Goal: Information Seeking & Learning: Learn about a topic

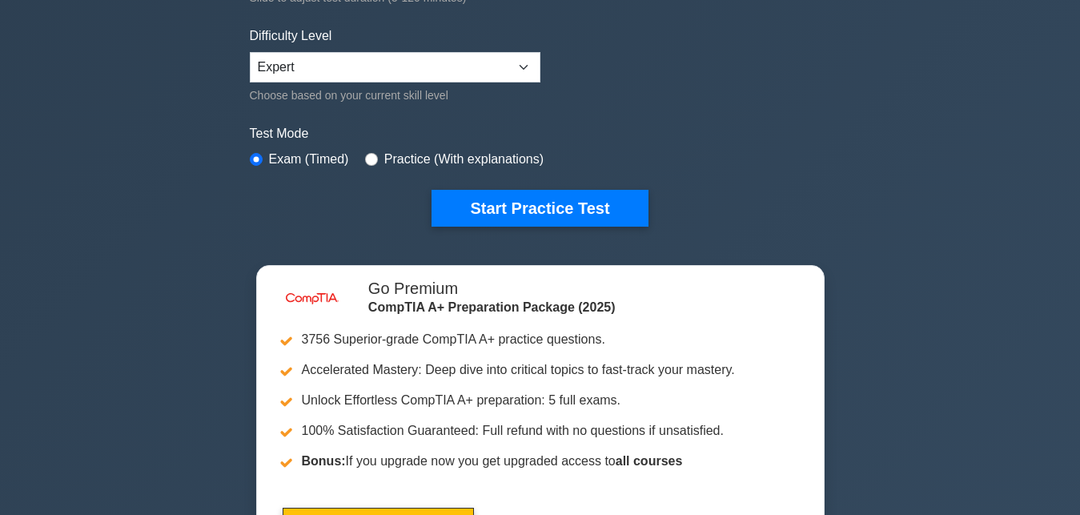
scroll to position [367, 0]
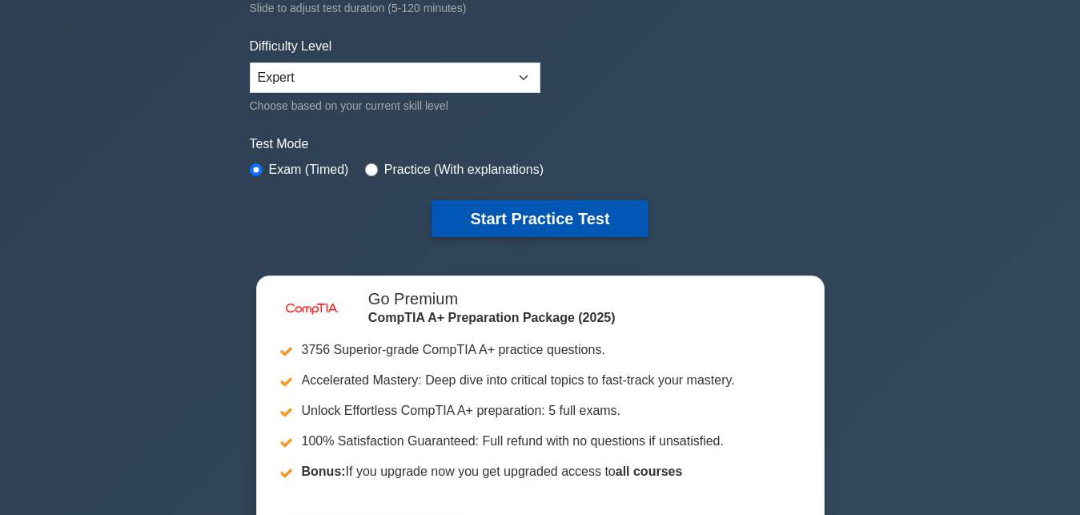
click at [581, 213] on button "Start Practice Test" at bounding box center [540, 218] width 216 height 37
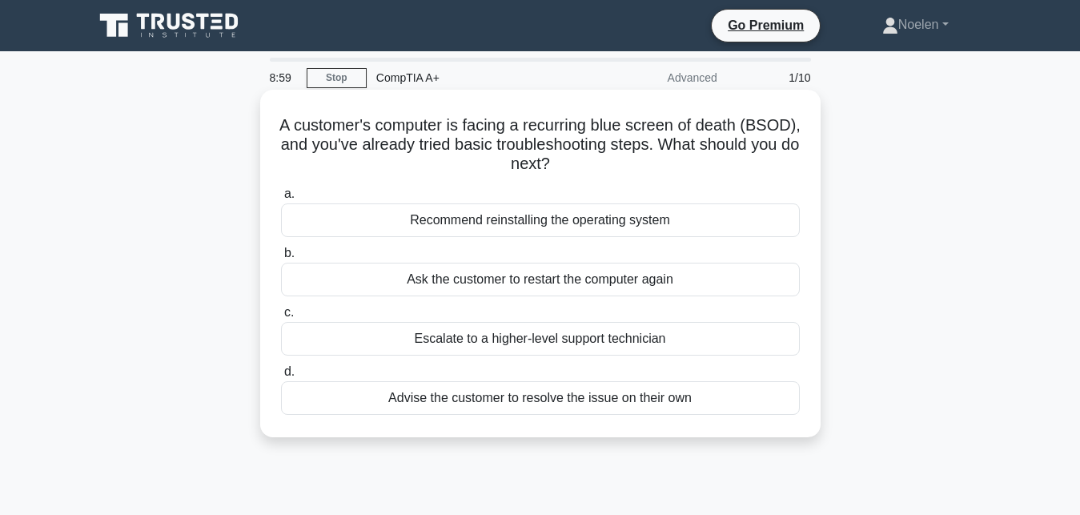
click at [597, 284] on div "Ask the customer to restart the computer again" at bounding box center [540, 280] width 519 height 34
click at [281, 259] on input "b. Ask the customer to restart the computer again" at bounding box center [281, 253] width 0 height 10
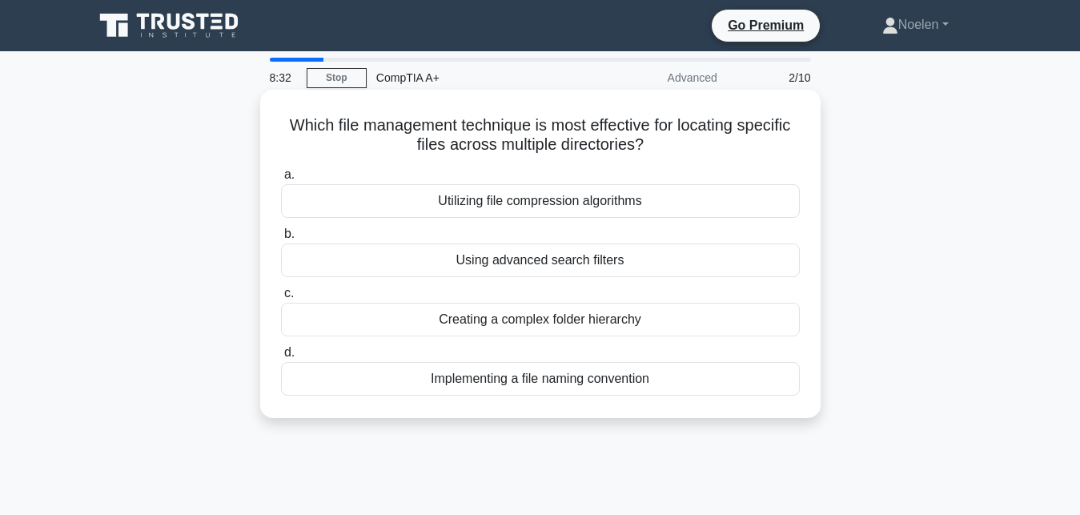
click at [581, 211] on div "Utilizing file compression algorithms" at bounding box center [540, 201] width 519 height 34
click at [281, 180] on input "a. Utilizing file compression algorithms" at bounding box center [281, 175] width 0 height 10
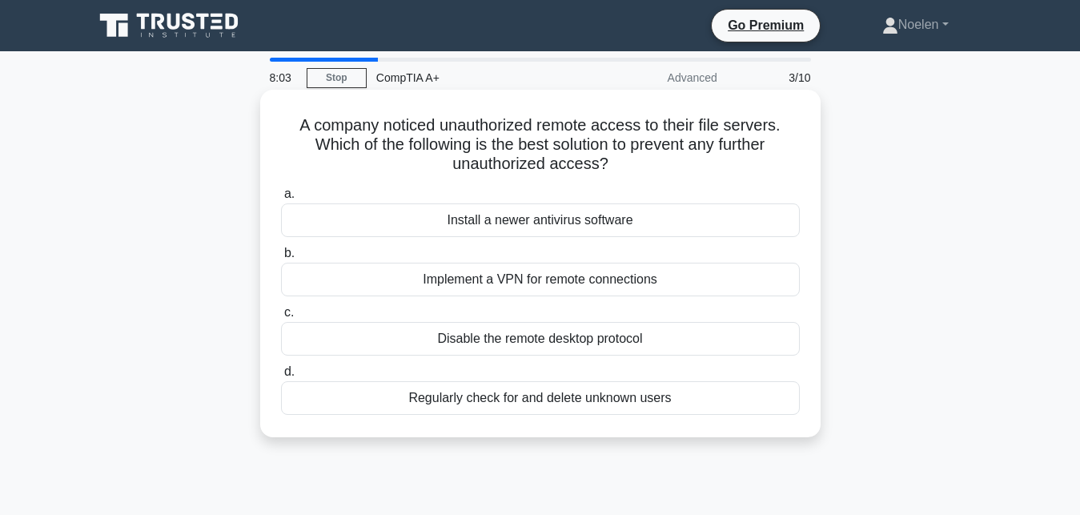
click at [562, 284] on div "Implement a VPN for remote connections" at bounding box center [540, 280] width 519 height 34
click at [281, 259] on input "b. Implement a VPN for remote connections" at bounding box center [281, 253] width 0 height 10
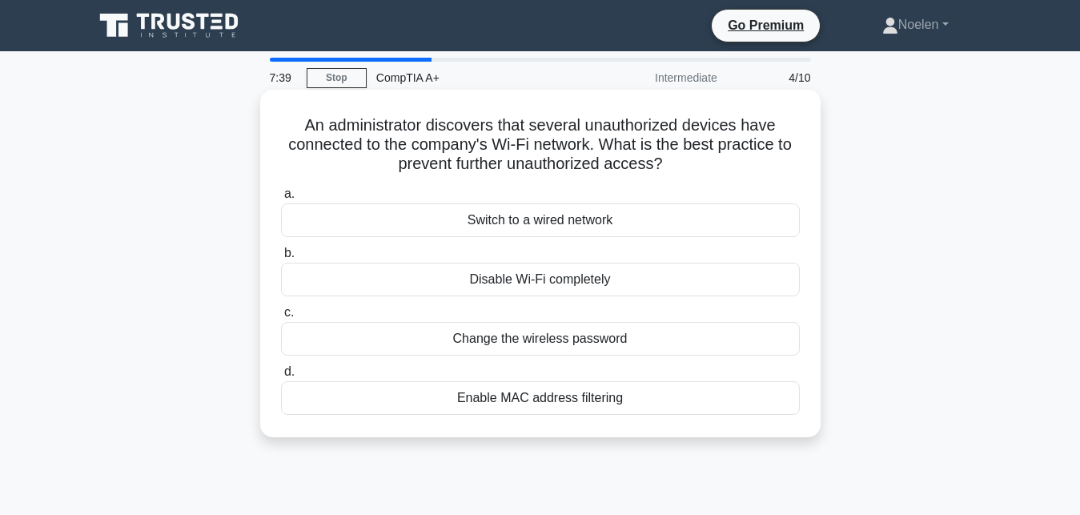
click at [561, 233] on div "Switch to a wired network" at bounding box center [540, 220] width 519 height 34
click at [281, 199] on input "a. Switch to a wired network" at bounding box center [281, 194] width 0 height 10
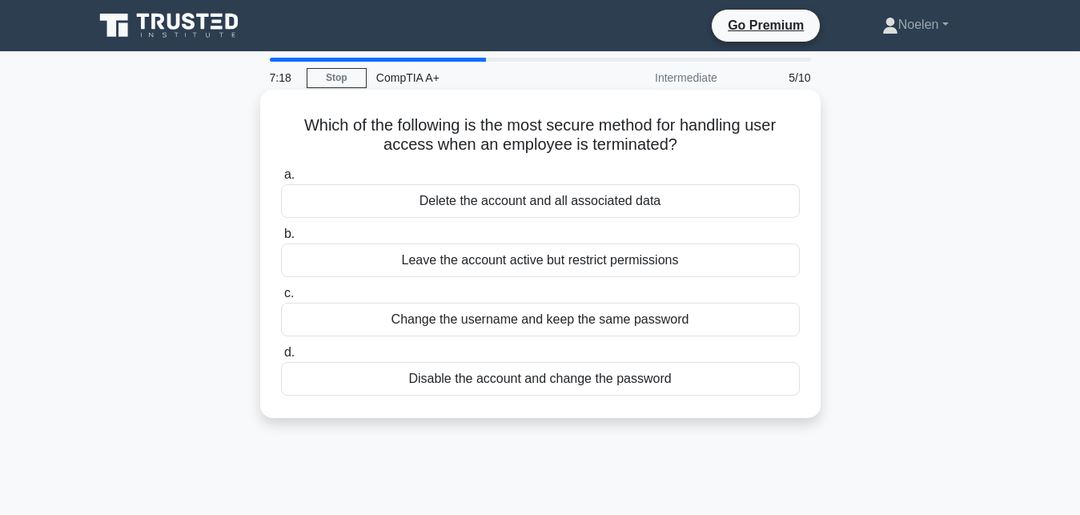
click at [688, 380] on div "Disable the account and change the password" at bounding box center [540, 379] width 519 height 34
click at [281, 358] on input "d. Disable the account and change the password" at bounding box center [281, 353] width 0 height 10
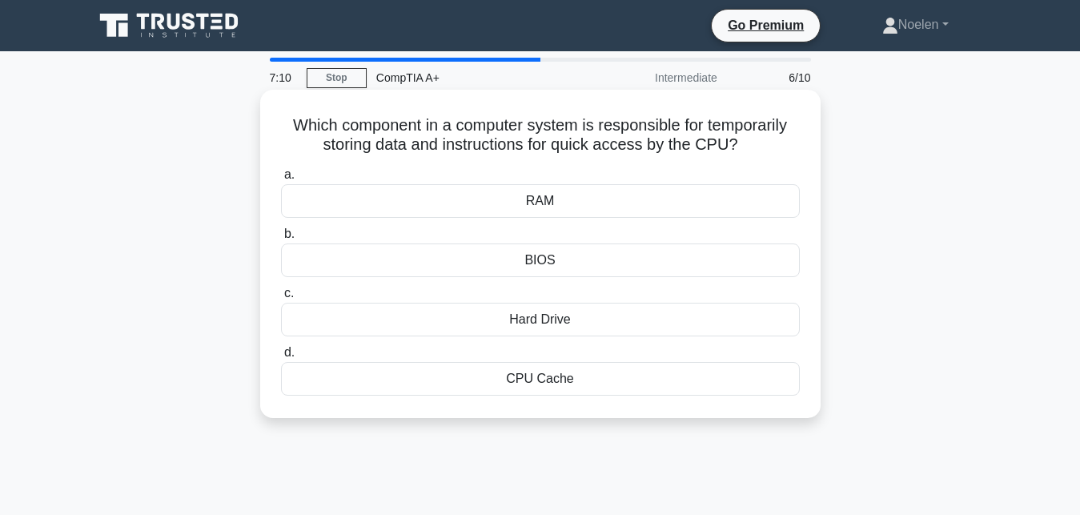
click at [577, 203] on div "RAM" at bounding box center [540, 201] width 519 height 34
click at [281, 180] on input "a. RAM" at bounding box center [281, 175] width 0 height 10
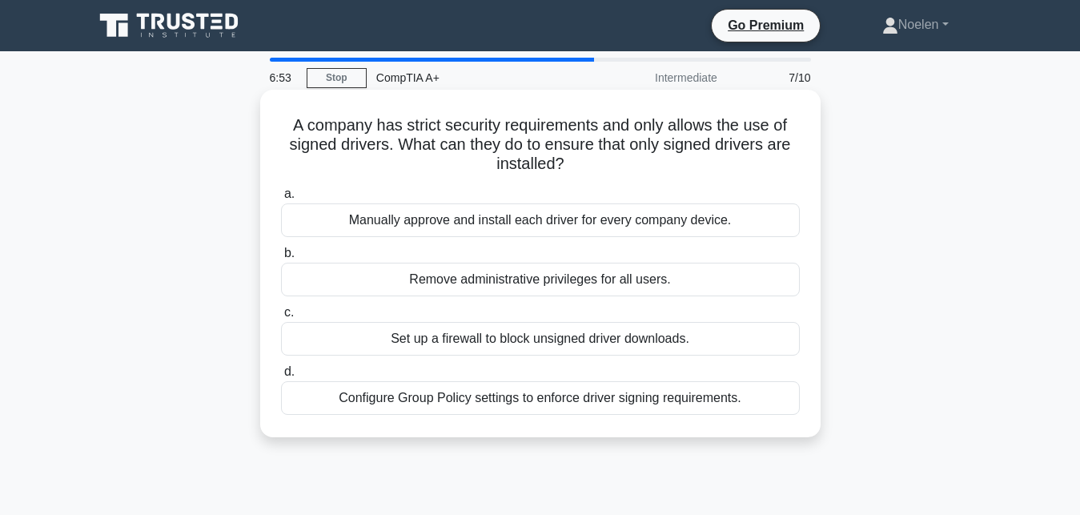
click at [579, 236] on div "Manually approve and install each driver for every company device." at bounding box center [540, 220] width 519 height 34
click at [281, 199] on input "a. Manually approve and install each driver for every company device." at bounding box center [281, 194] width 0 height 10
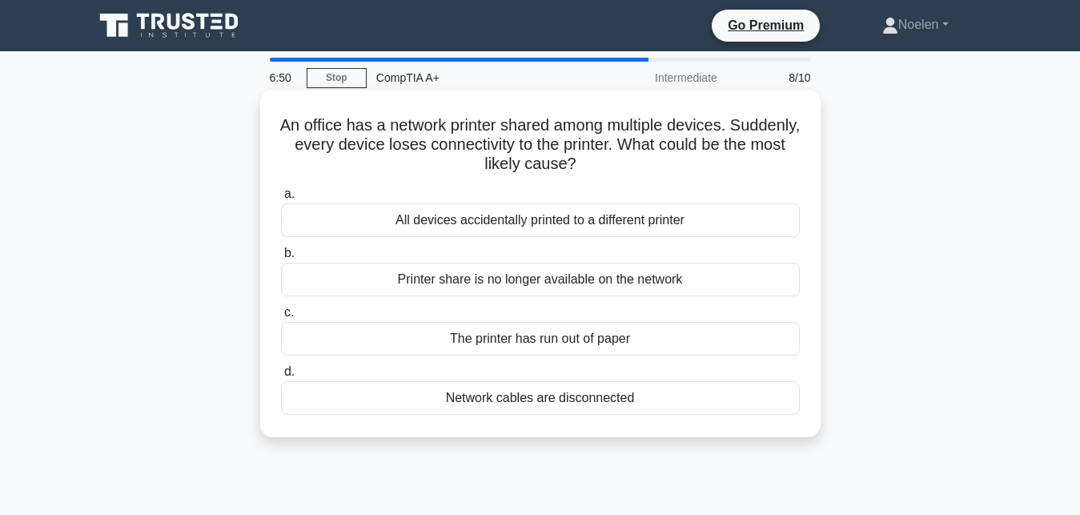
click at [507, 228] on div "All devices accidentally printed to a different printer" at bounding box center [540, 220] width 519 height 34
click at [281, 199] on input "a. All devices accidentally printed to a different printer" at bounding box center [281, 194] width 0 height 10
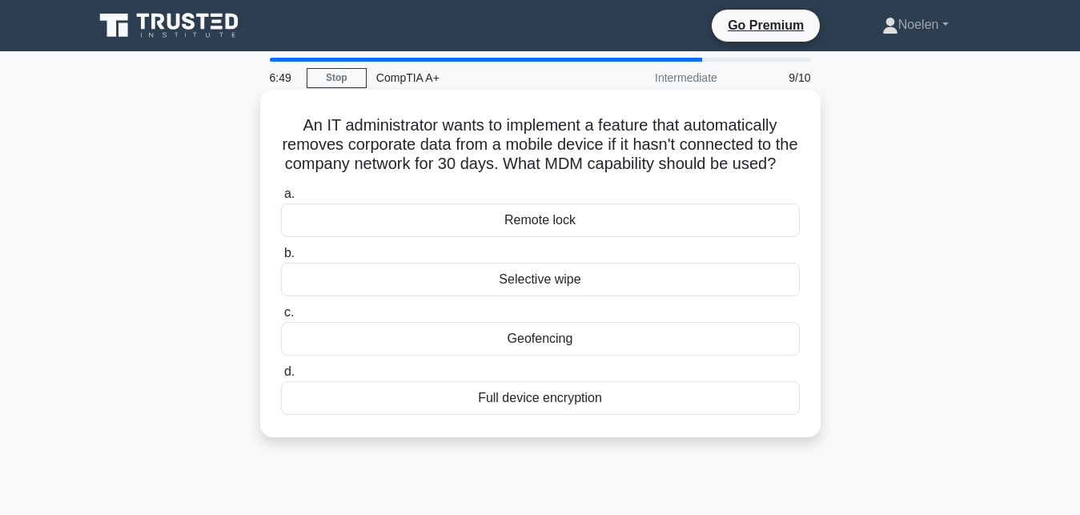
click at [508, 279] on div "Selective wipe" at bounding box center [540, 280] width 519 height 34
click at [281, 259] on input "b. Selective wipe" at bounding box center [281, 253] width 0 height 10
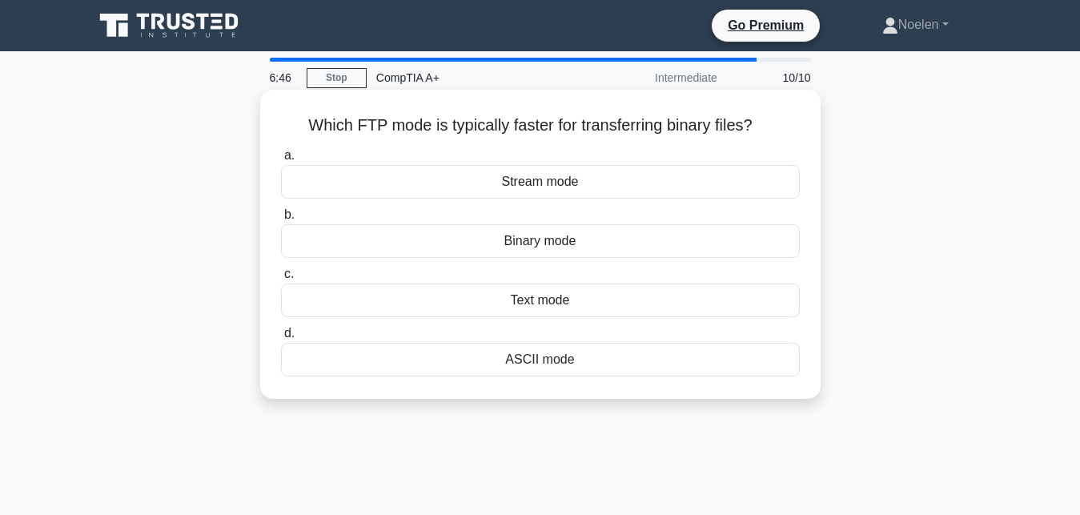
click at [545, 250] on div "Binary mode" at bounding box center [540, 241] width 519 height 34
click at [281, 220] on input "b. Binary mode" at bounding box center [281, 215] width 0 height 10
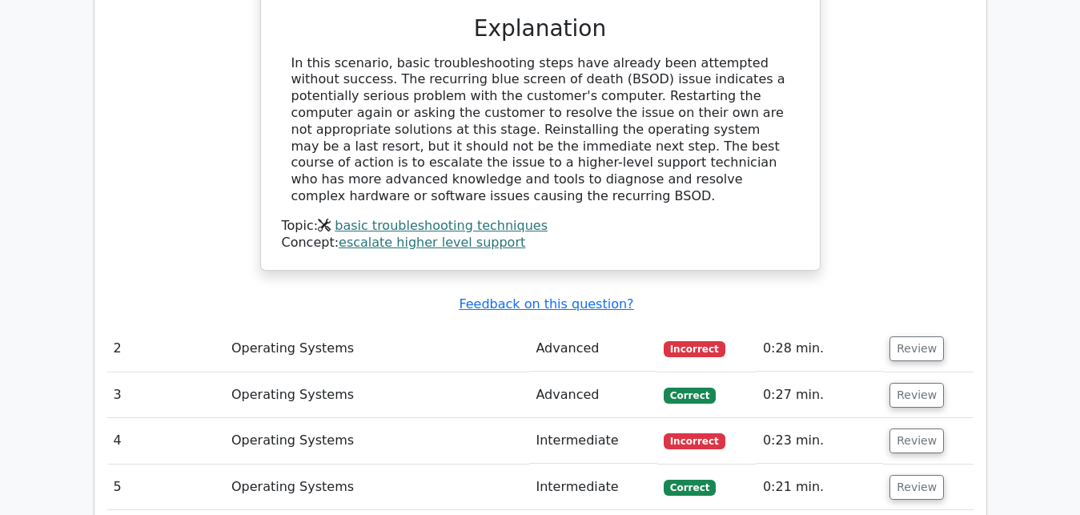
scroll to position [1588, 0]
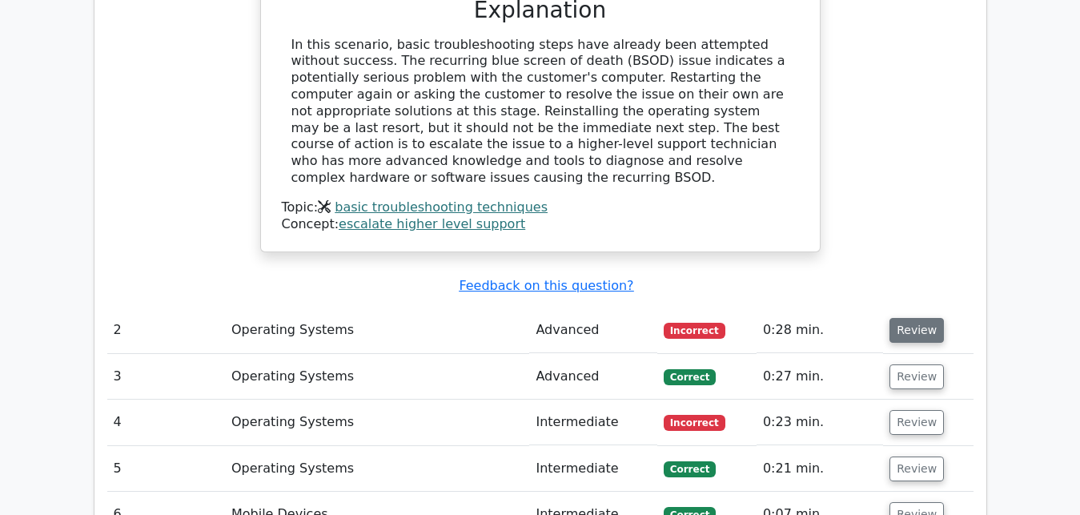
click at [906, 318] on button "Review" at bounding box center [917, 330] width 54 height 25
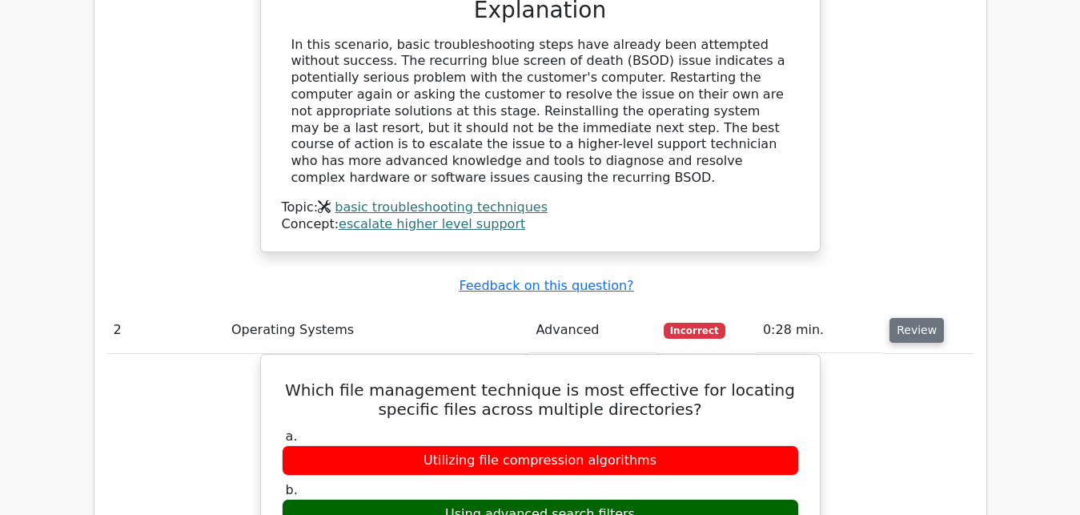
click at [906, 318] on button "Review" at bounding box center [917, 330] width 54 height 25
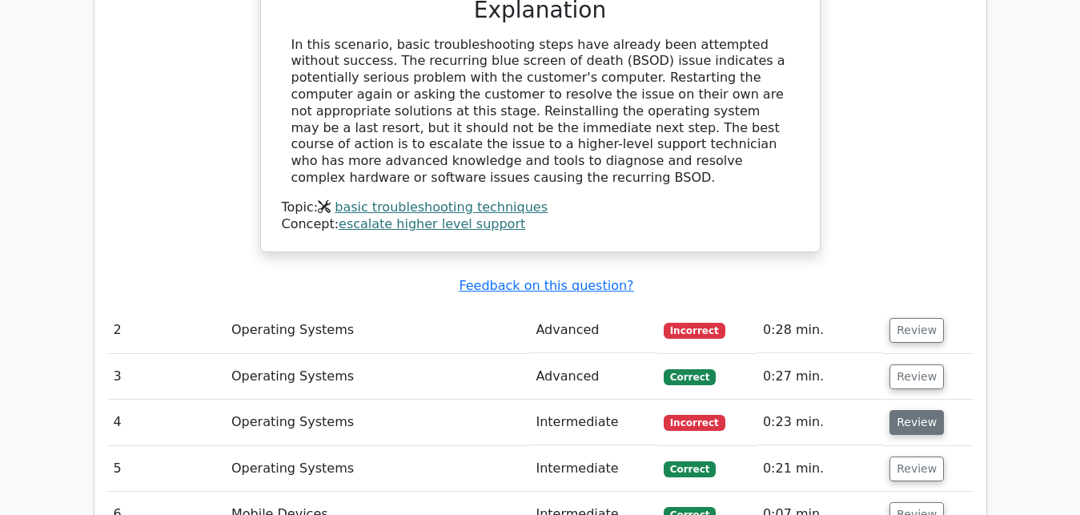
click at [915, 410] on button "Review" at bounding box center [917, 422] width 54 height 25
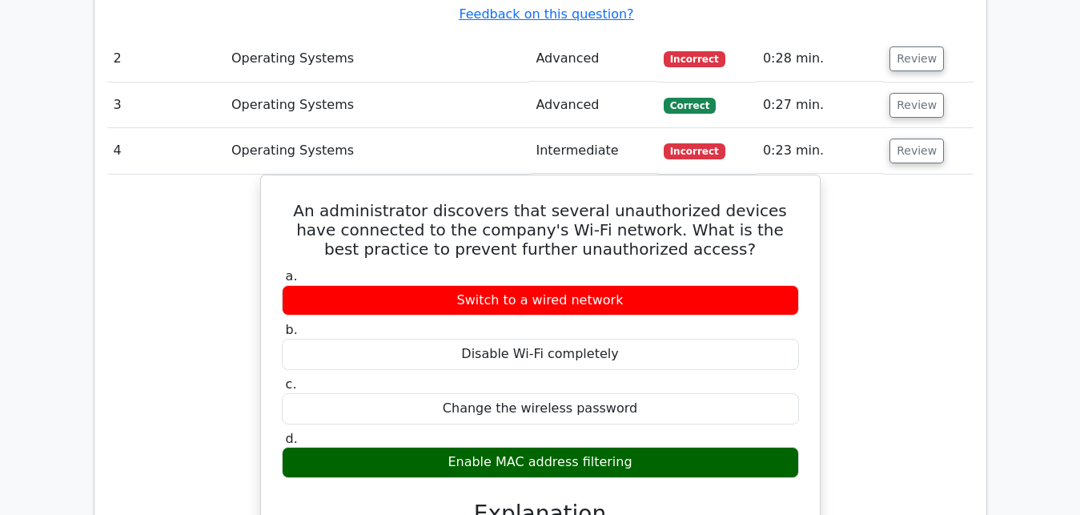
scroll to position [1869, 0]
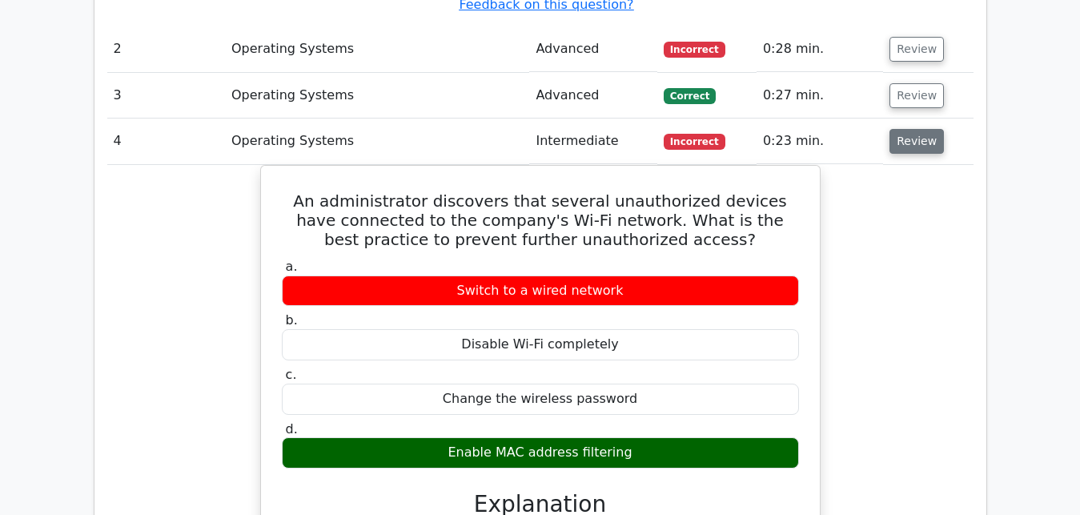
click at [924, 129] on button "Review" at bounding box center [917, 141] width 54 height 25
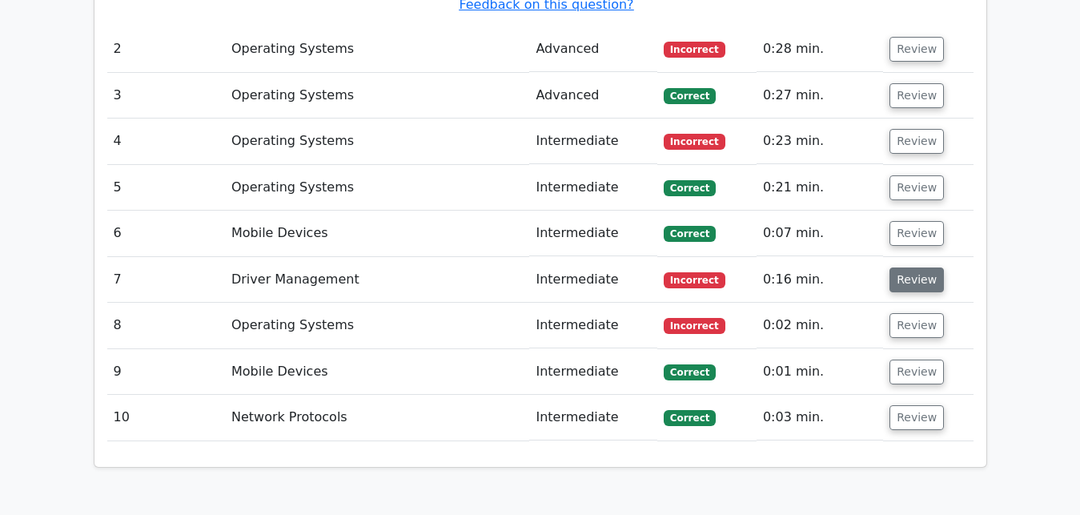
click at [919, 267] on button "Review" at bounding box center [917, 279] width 54 height 25
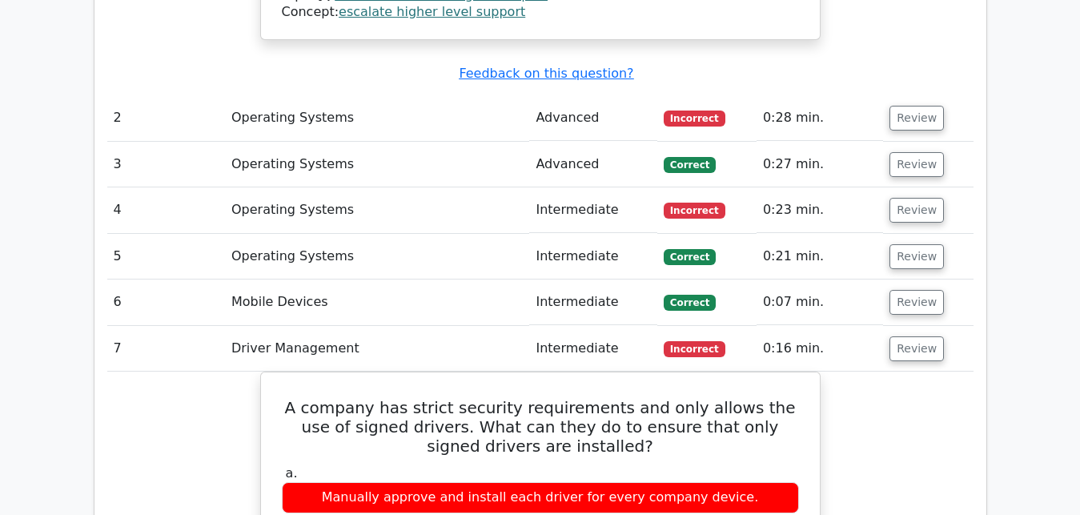
scroll to position [1798, 0]
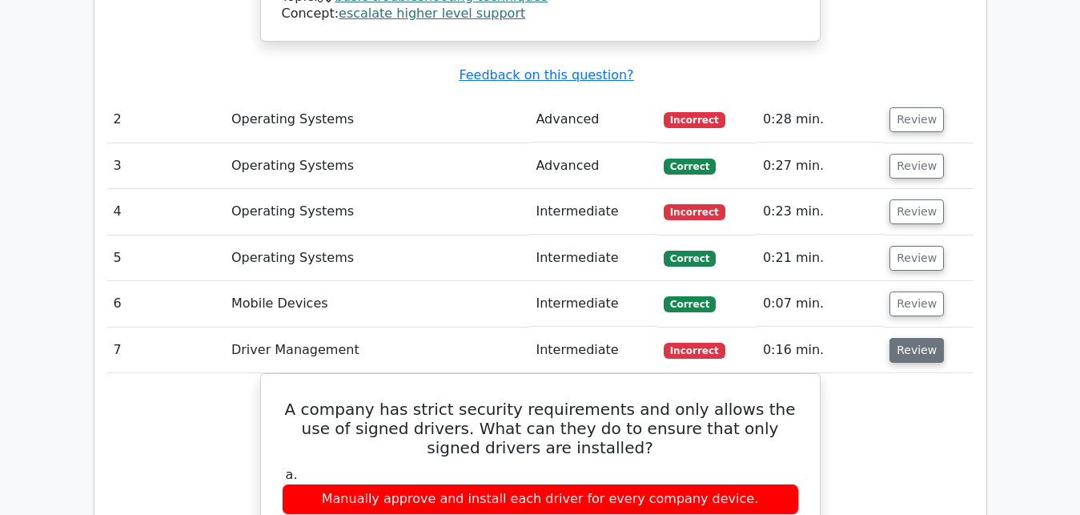
click at [918, 338] on button "Review" at bounding box center [917, 350] width 54 height 25
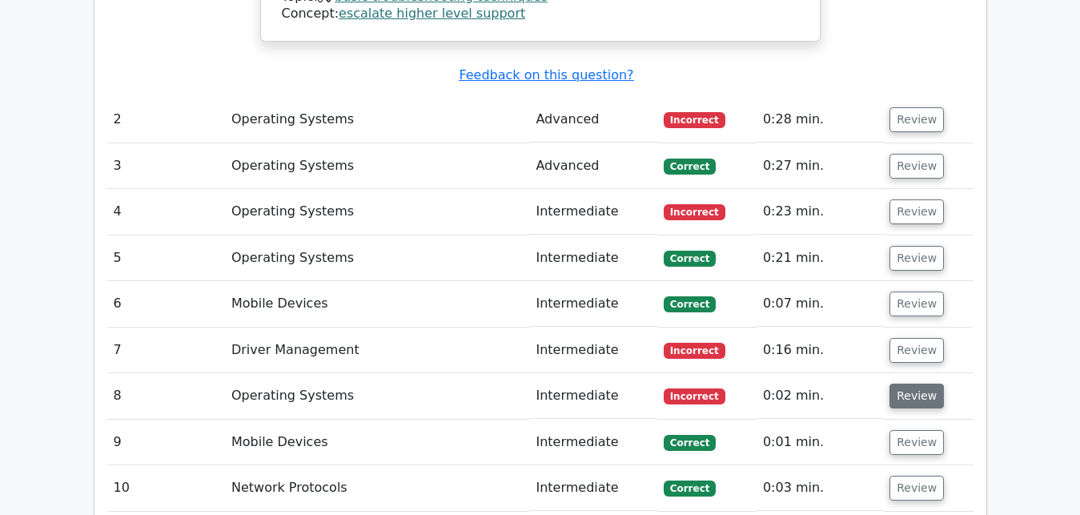
click at [925, 384] on button "Review" at bounding box center [917, 396] width 54 height 25
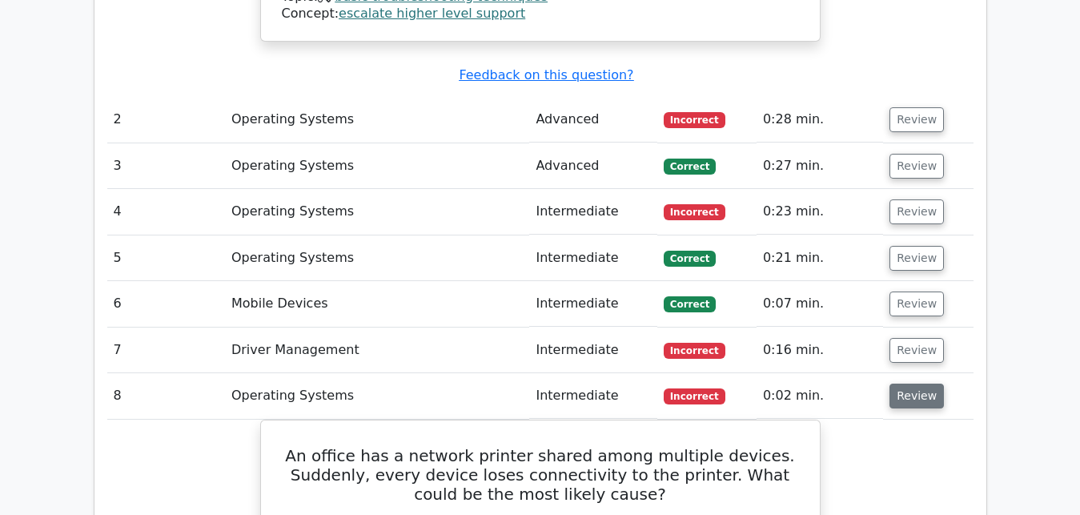
click at [925, 384] on button "Review" at bounding box center [917, 396] width 54 height 25
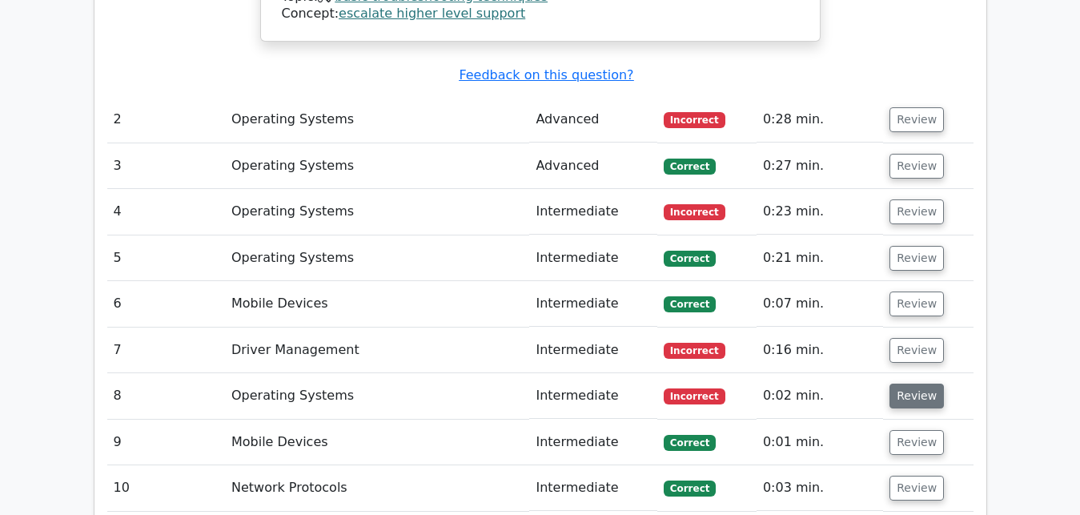
click at [934, 384] on button "Review" at bounding box center [917, 396] width 54 height 25
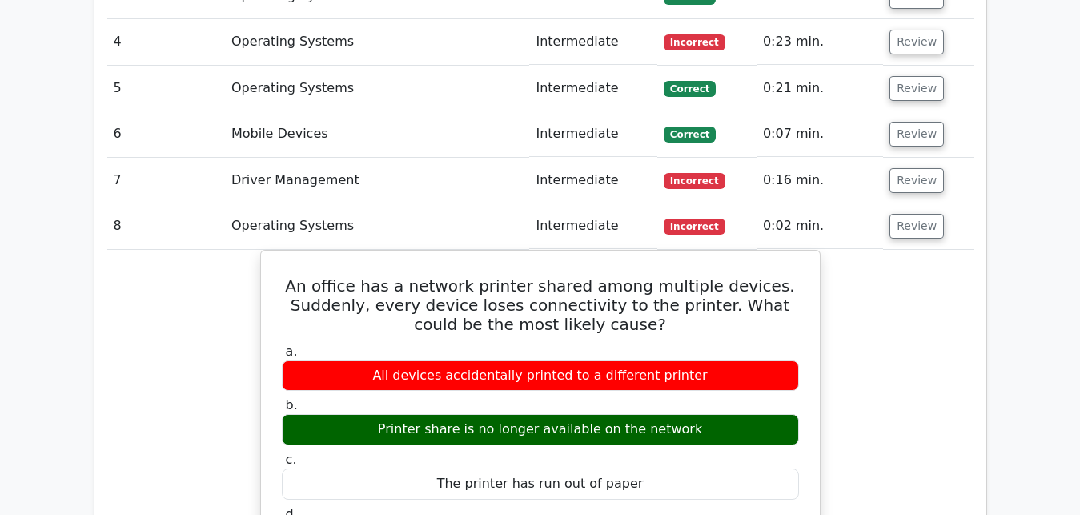
scroll to position [1978, 0]
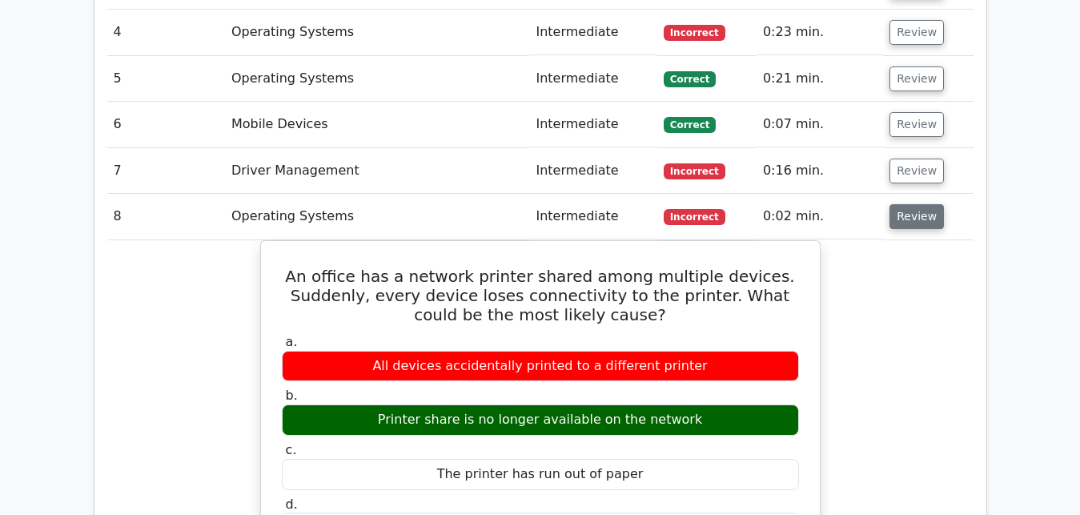
click at [911, 204] on button "Review" at bounding box center [917, 216] width 54 height 25
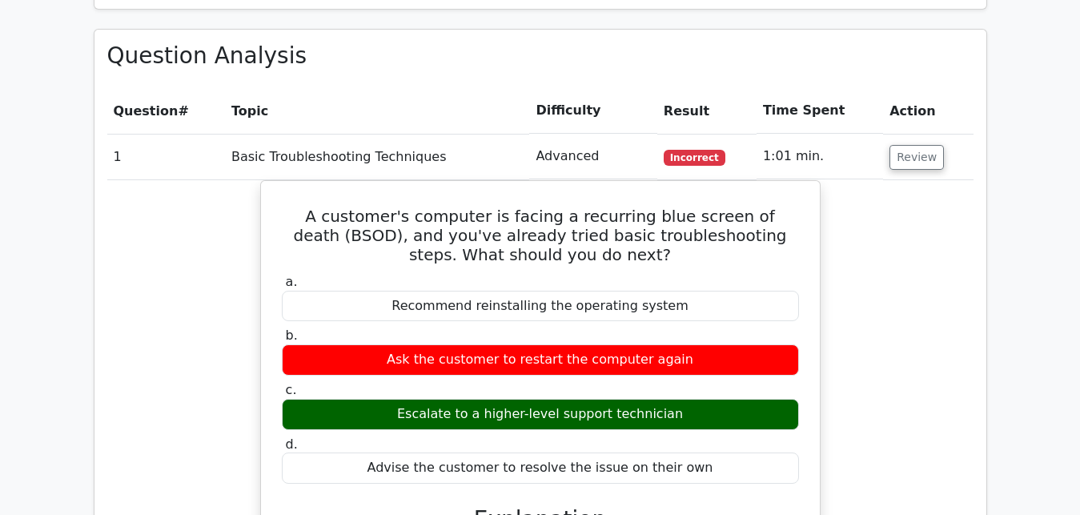
scroll to position [1078, 0]
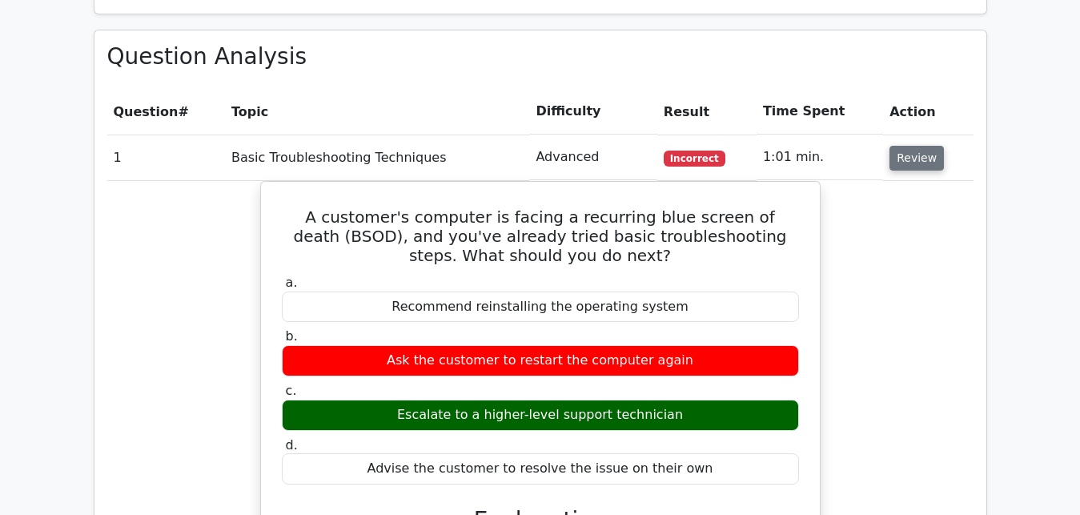
click at [922, 146] on button "Review" at bounding box center [917, 158] width 54 height 25
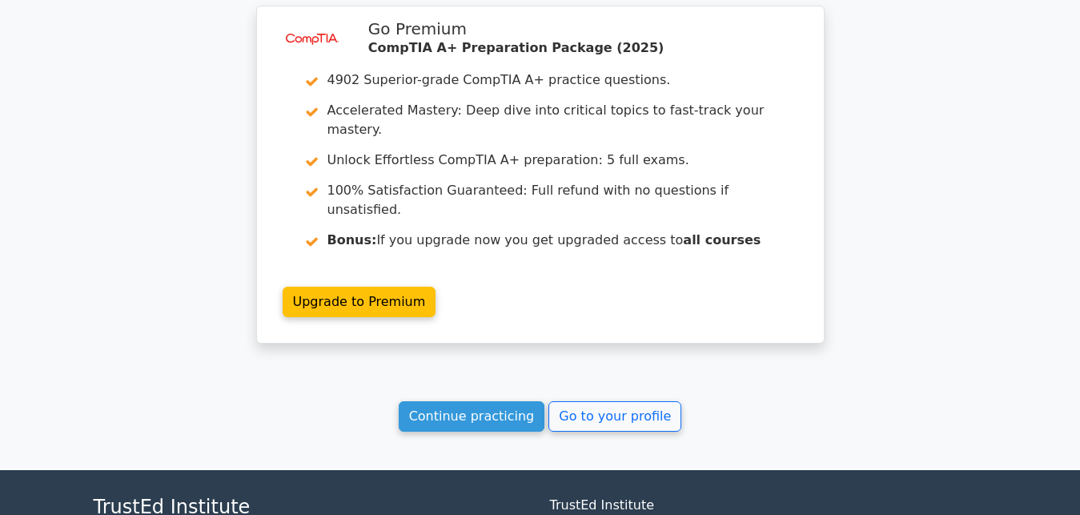
scroll to position [1770, 0]
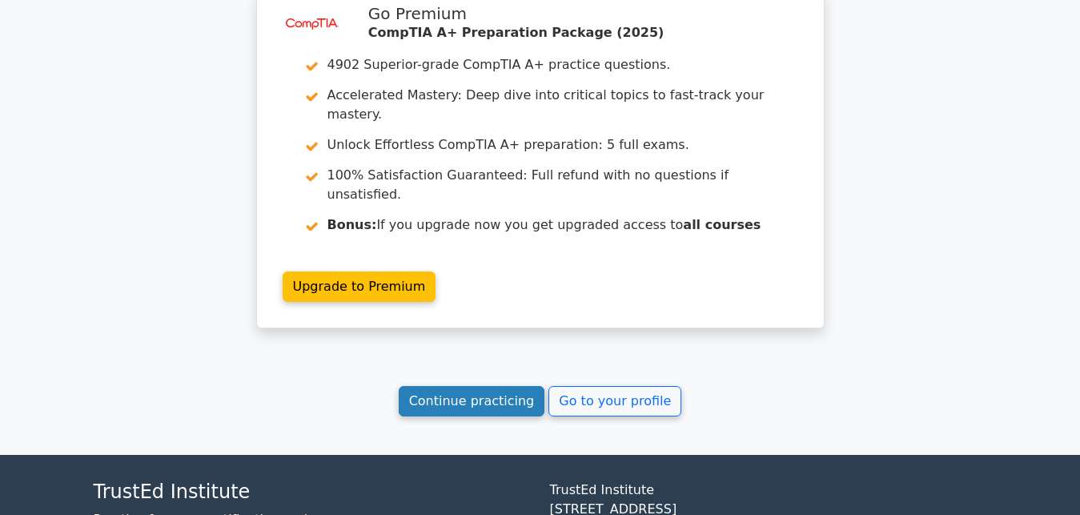
click at [519, 386] on link "Continue practicing" at bounding box center [472, 401] width 147 height 30
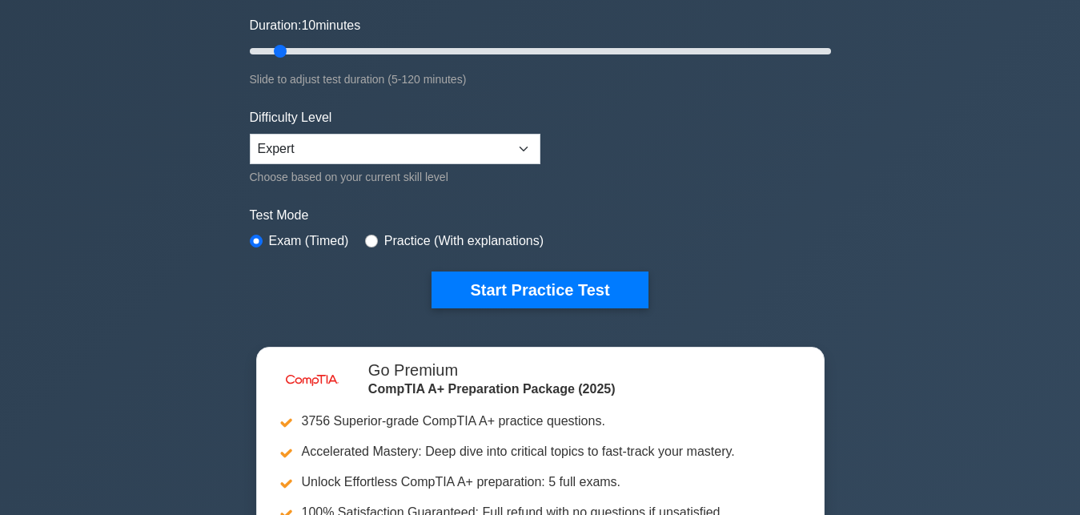
scroll to position [347, 0]
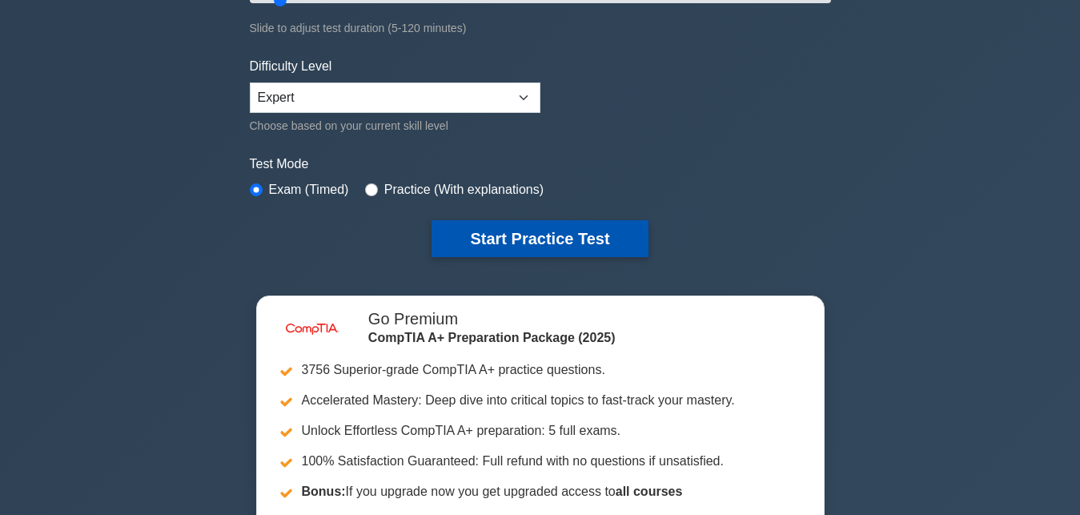
click at [500, 231] on button "Start Practice Test" at bounding box center [540, 238] width 216 height 37
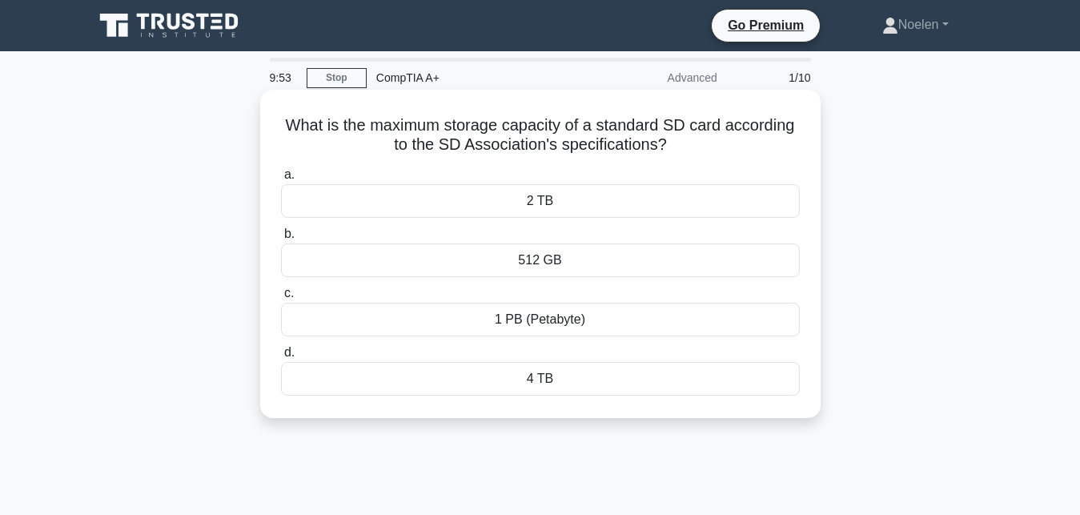
click at [533, 211] on div "2 TB" at bounding box center [540, 201] width 519 height 34
click at [281, 180] on input "a. 2 TB" at bounding box center [281, 175] width 0 height 10
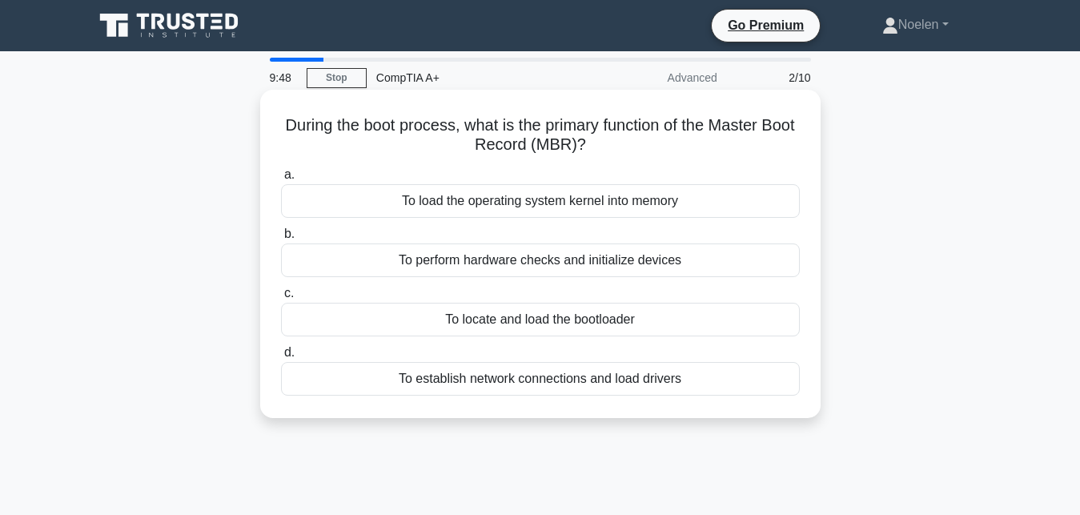
click at [556, 263] on div "To perform hardware checks and initialize devices" at bounding box center [540, 260] width 519 height 34
click at [281, 239] on input "b. To perform hardware checks and initialize devices" at bounding box center [281, 234] width 0 height 10
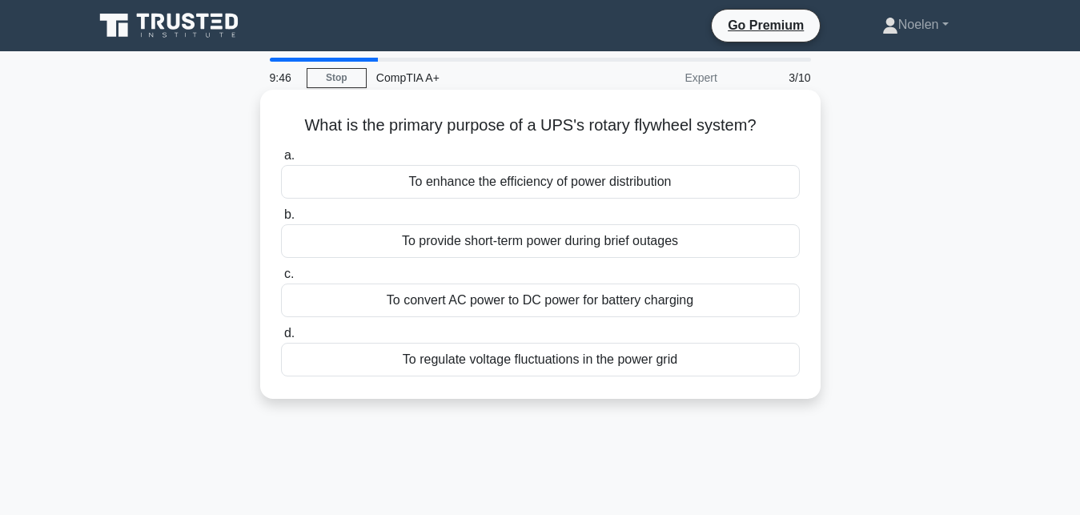
click at [573, 244] on div "To provide short-term power during brief outages" at bounding box center [540, 241] width 519 height 34
click at [281, 220] on input "b. To provide short-term power during brief outages" at bounding box center [281, 215] width 0 height 10
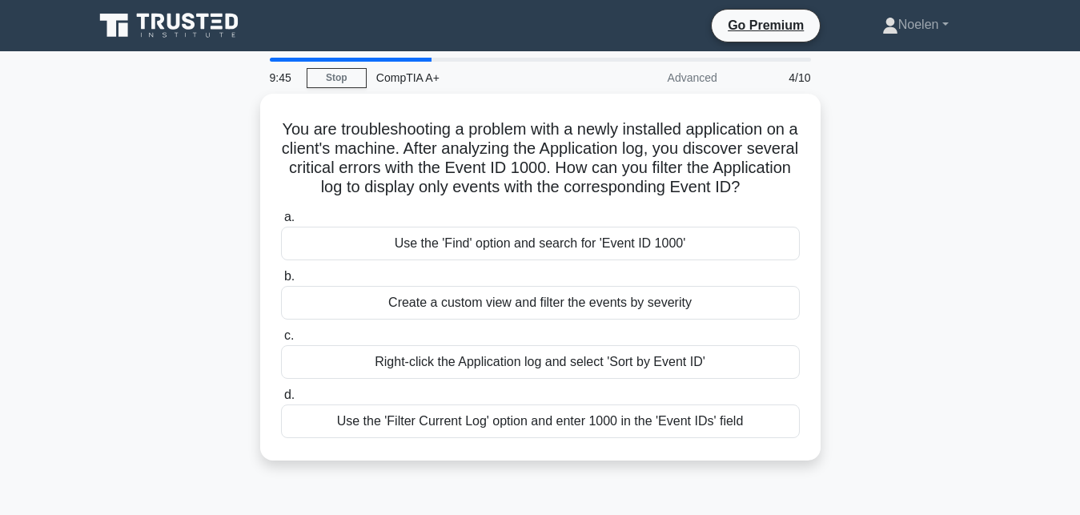
click at [573, 244] on div "Use the 'Find' option and search for 'Event ID 1000'" at bounding box center [540, 244] width 519 height 34
click at [281, 223] on input "a. Use the 'Find' option and search for 'Event ID 1000'" at bounding box center [281, 217] width 0 height 10
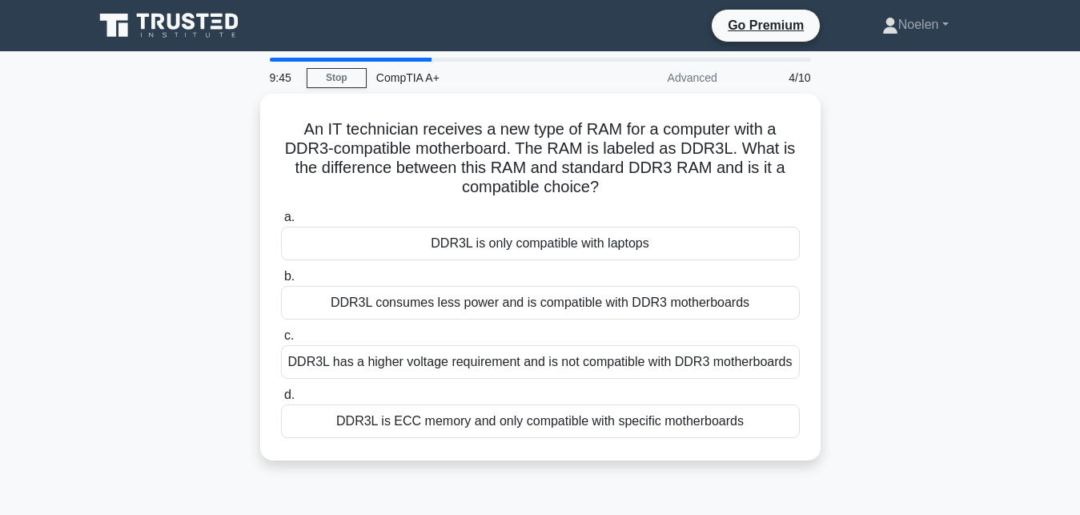
click at [573, 244] on div "DDR3L is only compatible with laptops" at bounding box center [540, 244] width 519 height 34
click at [281, 223] on input "a. DDR3L is only compatible with laptops" at bounding box center [281, 217] width 0 height 10
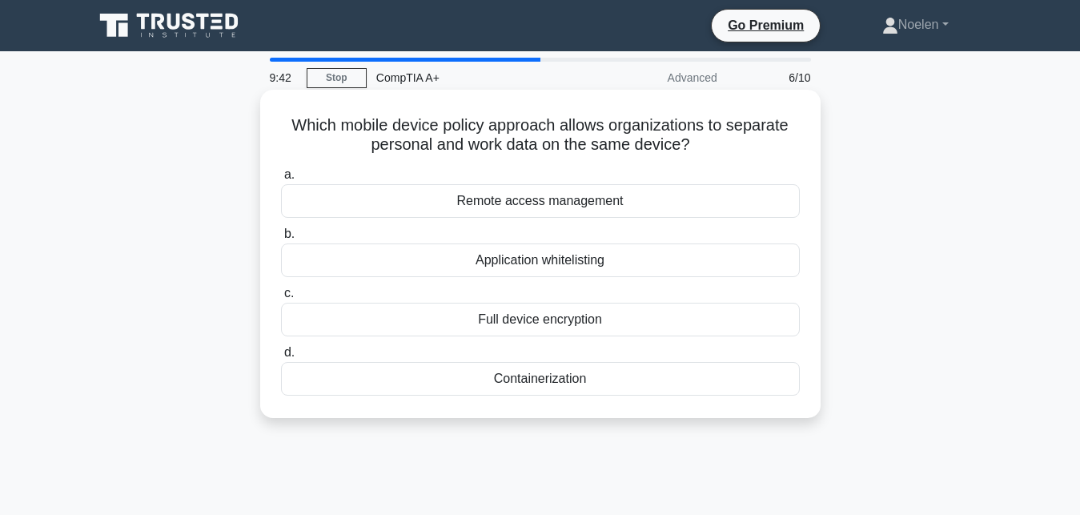
click at [563, 317] on div "Full device encryption" at bounding box center [540, 320] width 519 height 34
click at [281, 299] on input "c. Full device encryption" at bounding box center [281, 293] width 0 height 10
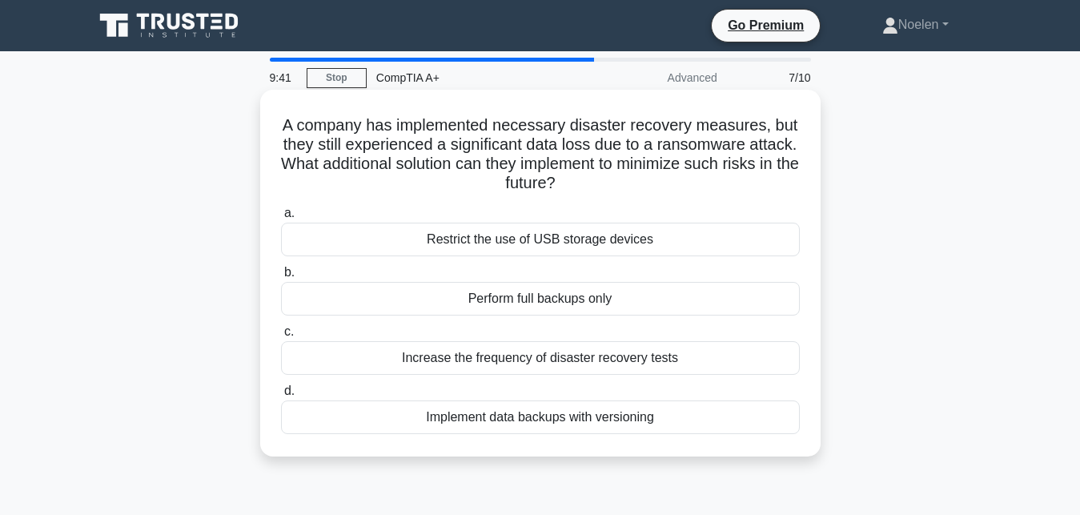
click at [565, 311] on div "Perform full backups only" at bounding box center [540, 299] width 519 height 34
click at [281, 278] on input "b. Perform full backups only" at bounding box center [281, 272] width 0 height 10
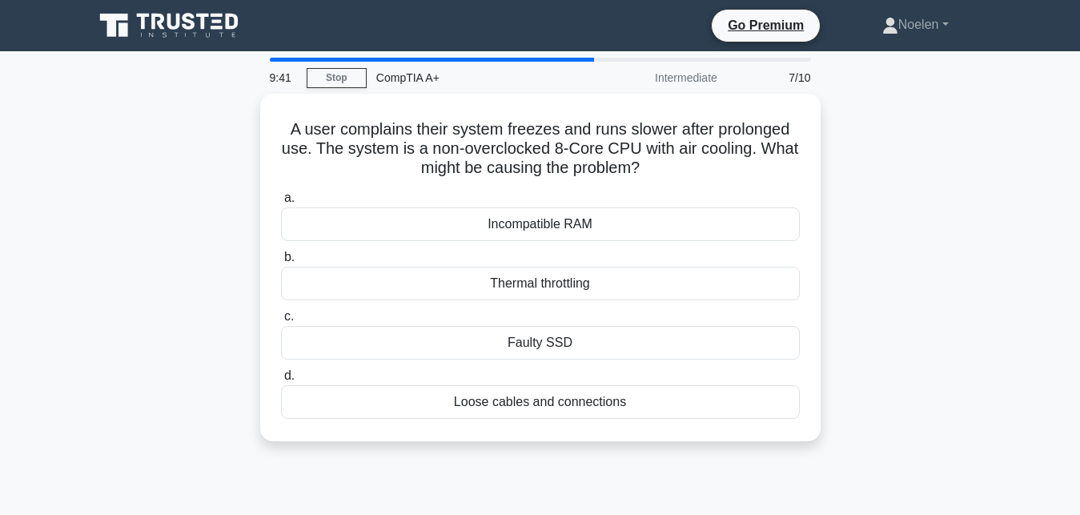
click at [565, 311] on label "c. Faulty SSD" at bounding box center [540, 333] width 519 height 53
click at [281, 311] on input "c. Faulty SSD" at bounding box center [281, 316] width 0 height 10
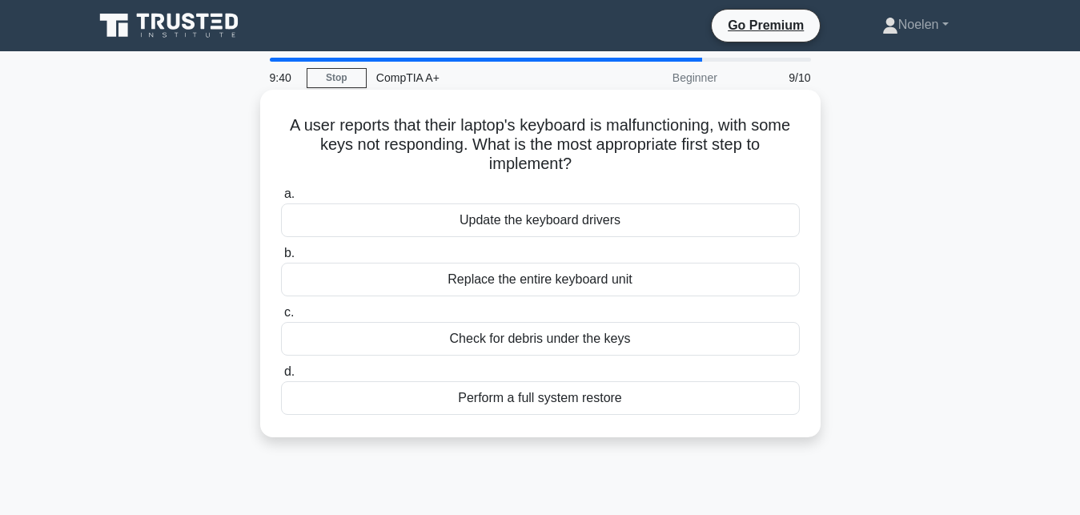
click at [562, 366] on label "d. Perform a full system restore" at bounding box center [540, 388] width 519 height 53
click at [281, 367] on input "d. Perform a full system restore" at bounding box center [281, 372] width 0 height 10
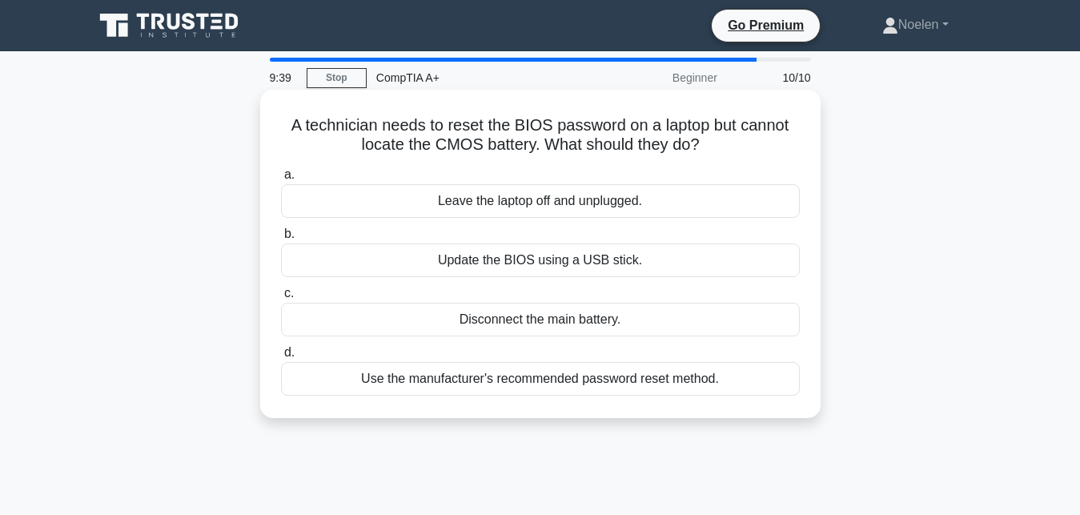
click at [566, 385] on div "Use the manufacturer's recommended password reset method." at bounding box center [540, 379] width 519 height 34
click at [281, 358] on input "d. Use the manufacturer's recommended password reset method." at bounding box center [281, 353] width 0 height 10
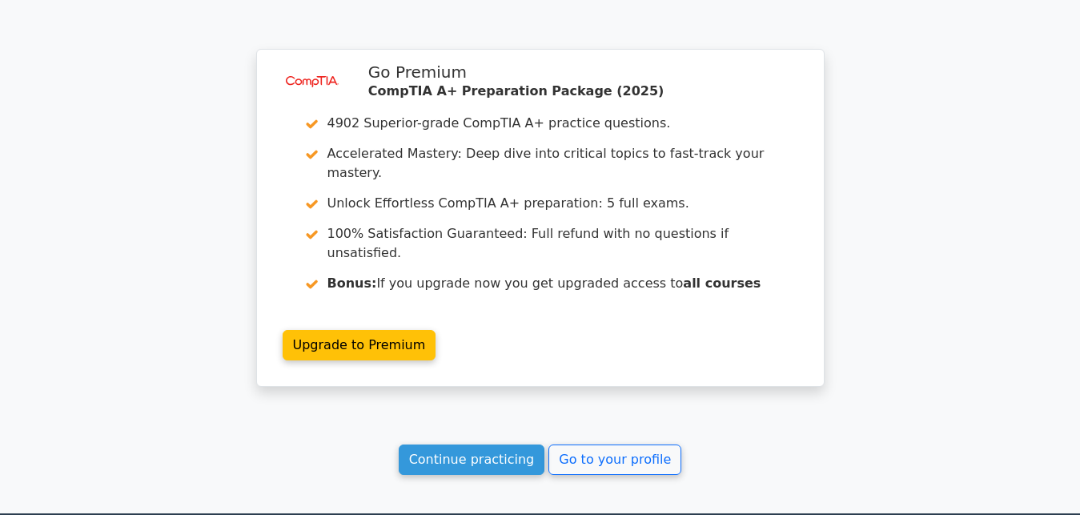
scroll to position [2759, 0]
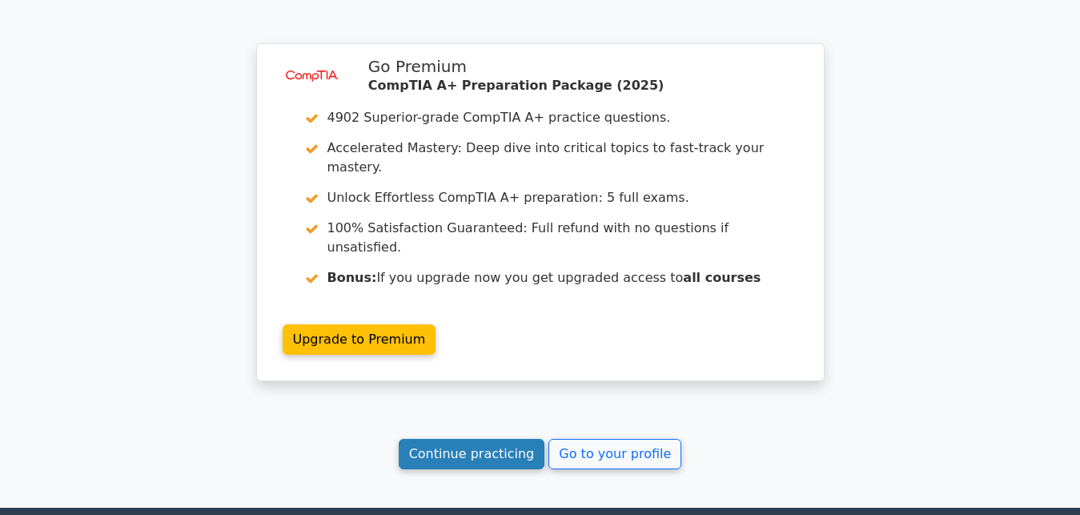
click at [444, 439] on link "Continue practicing" at bounding box center [472, 454] width 147 height 30
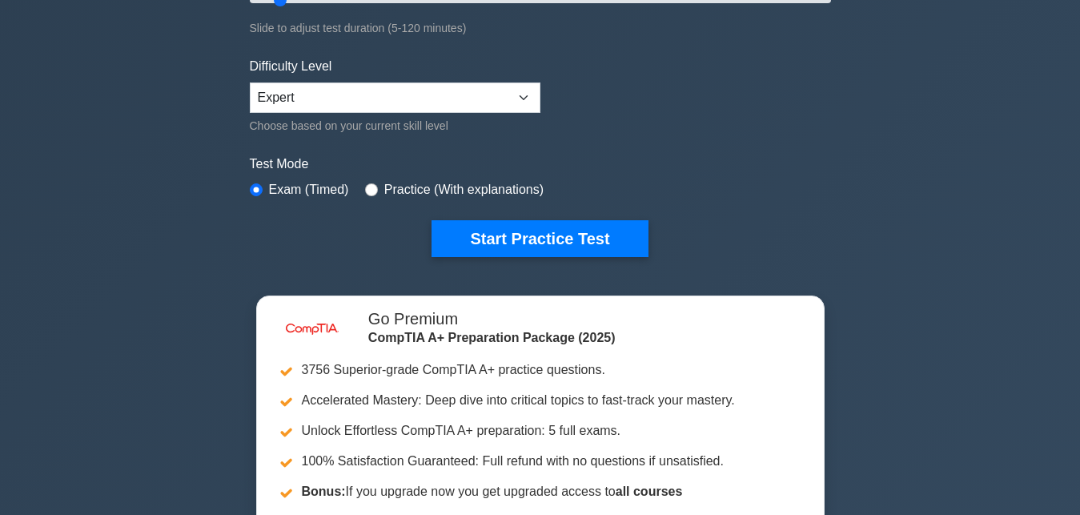
scroll to position [377, 0]
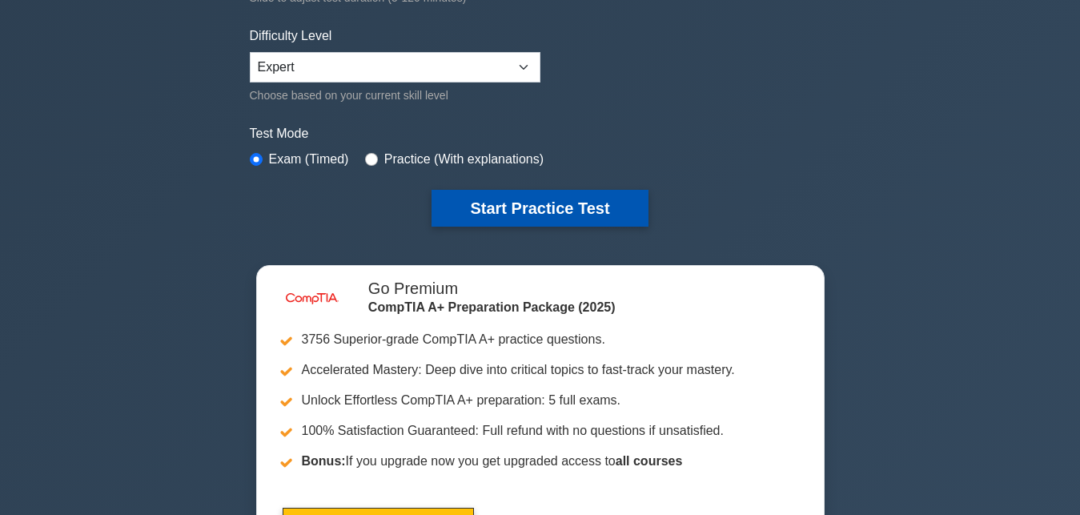
click at [545, 214] on button "Start Practice Test" at bounding box center [540, 208] width 216 height 37
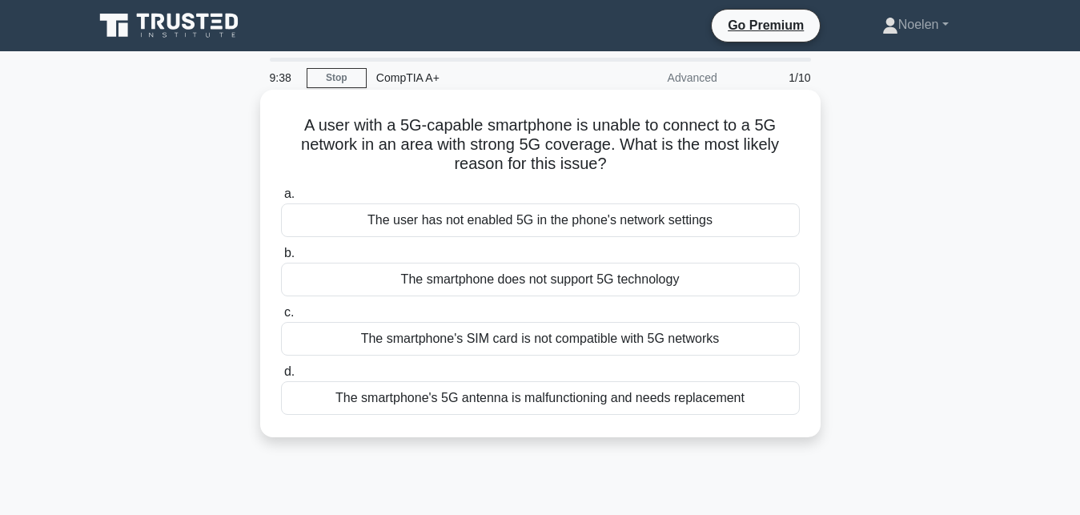
click at [545, 224] on div "The user has not enabled 5G in the phone's network settings" at bounding box center [540, 220] width 519 height 34
click at [281, 199] on input "a. The user has not enabled 5G in the phone's network settings" at bounding box center [281, 194] width 0 height 10
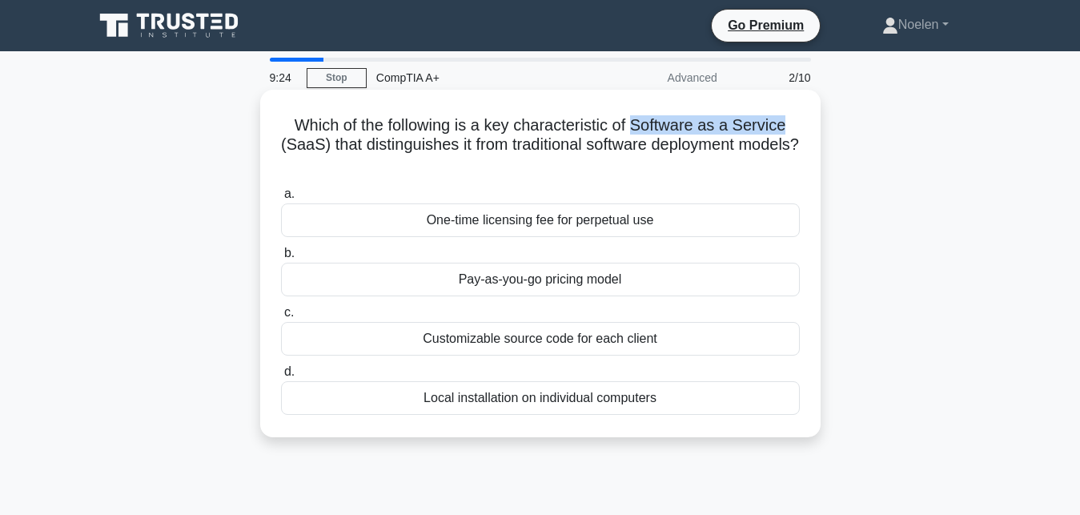
drag, startPoint x: 780, startPoint y: 127, endPoint x: 637, endPoint y: 129, distance: 142.5
click at [637, 129] on h5 "Which of the following is a key characteristic of Software as a Service (SaaS) …" at bounding box center [540, 144] width 522 height 59
copy h5 "Software as a Service"
click at [648, 288] on div "Pay-as-you-go pricing model" at bounding box center [540, 280] width 519 height 34
click at [281, 259] on input "b. Pay-as-you-go pricing model" at bounding box center [281, 253] width 0 height 10
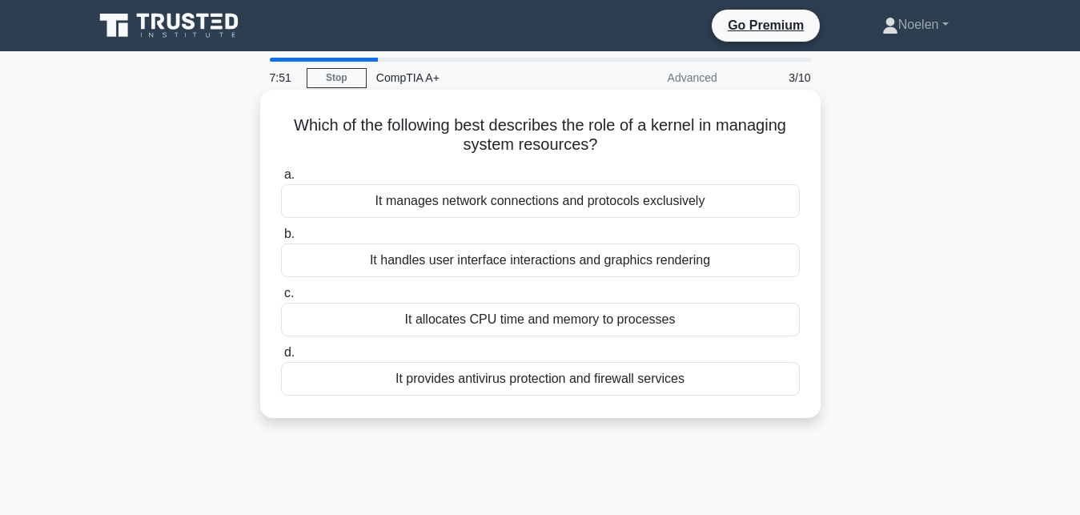
click at [633, 196] on div "It manages network connections and protocols exclusively" at bounding box center [540, 201] width 519 height 34
click at [281, 180] on input "a. It manages network connections and protocols exclusively" at bounding box center [281, 175] width 0 height 10
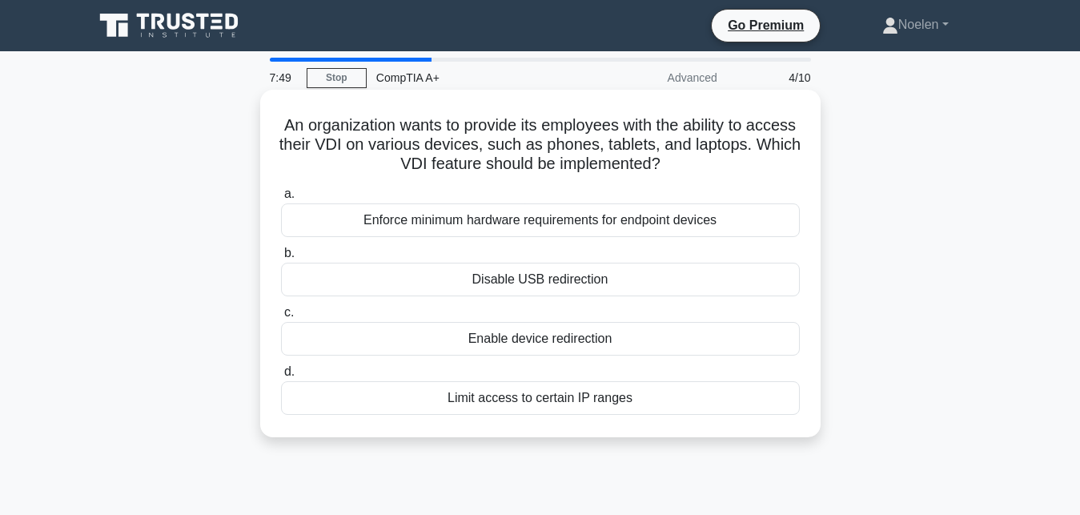
click at [515, 279] on div "Disable USB redirection" at bounding box center [540, 280] width 519 height 34
click at [281, 259] on input "b. Disable USB redirection" at bounding box center [281, 253] width 0 height 10
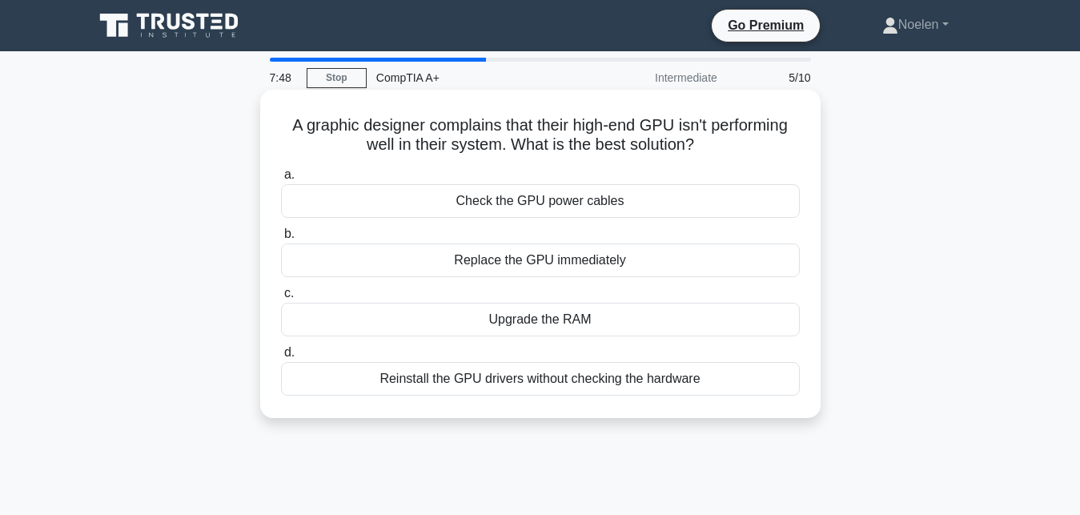
click at [522, 191] on div "Check the GPU power cables" at bounding box center [540, 201] width 519 height 34
click at [281, 180] on input "a. Check the GPU power cables" at bounding box center [281, 175] width 0 height 10
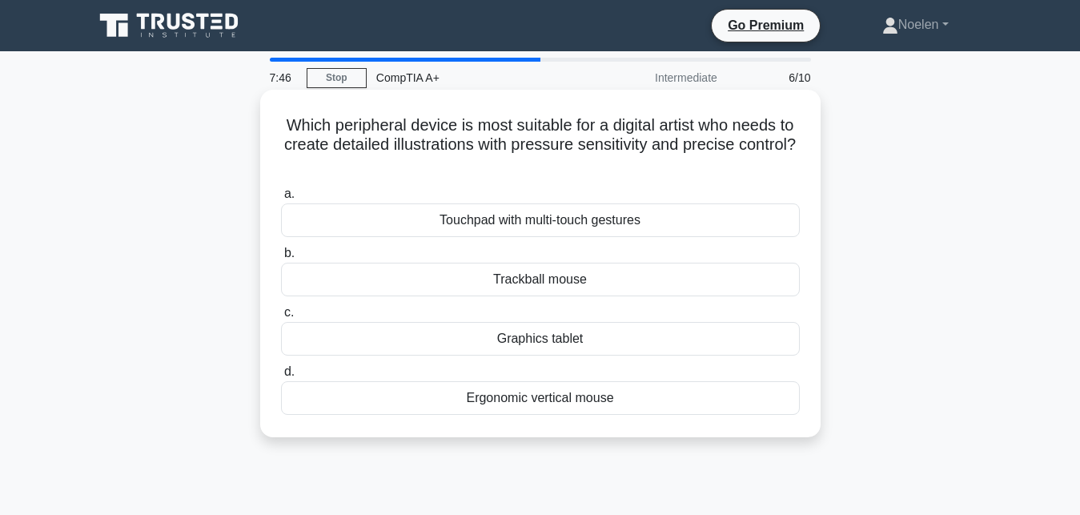
click at [525, 223] on div "Touchpad with multi-touch gestures" at bounding box center [540, 220] width 519 height 34
click at [281, 199] on input "a. Touchpad with multi-touch gestures" at bounding box center [281, 194] width 0 height 10
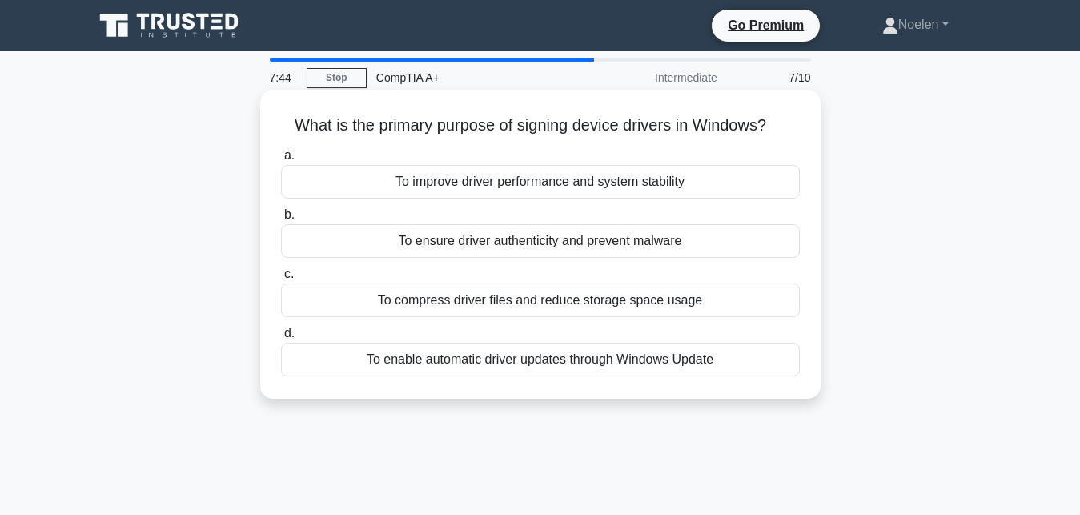
click at [524, 243] on div "To ensure driver authenticity and prevent malware" at bounding box center [540, 241] width 519 height 34
click at [281, 220] on input "b. To ensure driver authenticity and prevent malware" at bounding box center [281, 215] width 0 height 10
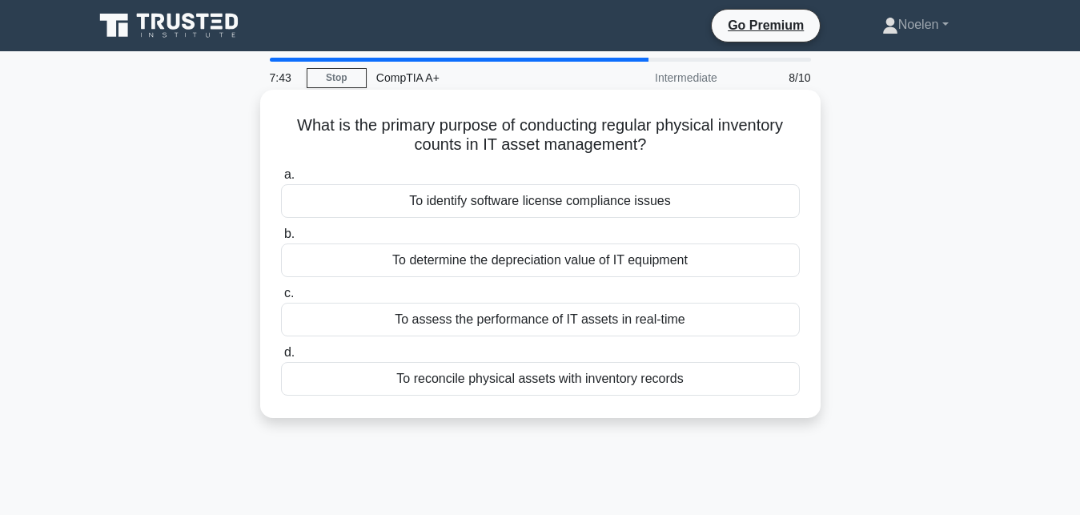
click at [528, 256] on div "To determine the depreciation value of IT equipment" at bounding box center [540, 260] width 519 height 34
click at [281, 239] on input "b. To determine the depreciation value of IT equipment" at bounding box center [281, 234] width 0 height 10
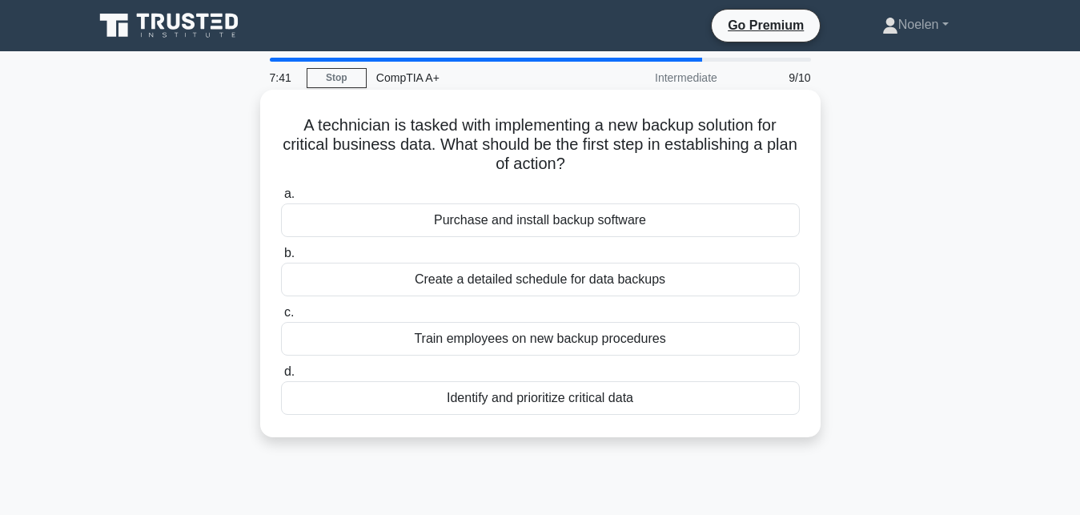
click at [533, 219] on div "Purchase and install backup software" at bounding box center [540, 220] width 519 height 34
click at [281, 199] on input "a. Purchase and install backup software" at bounding box center [281, 194] width 0 height 10
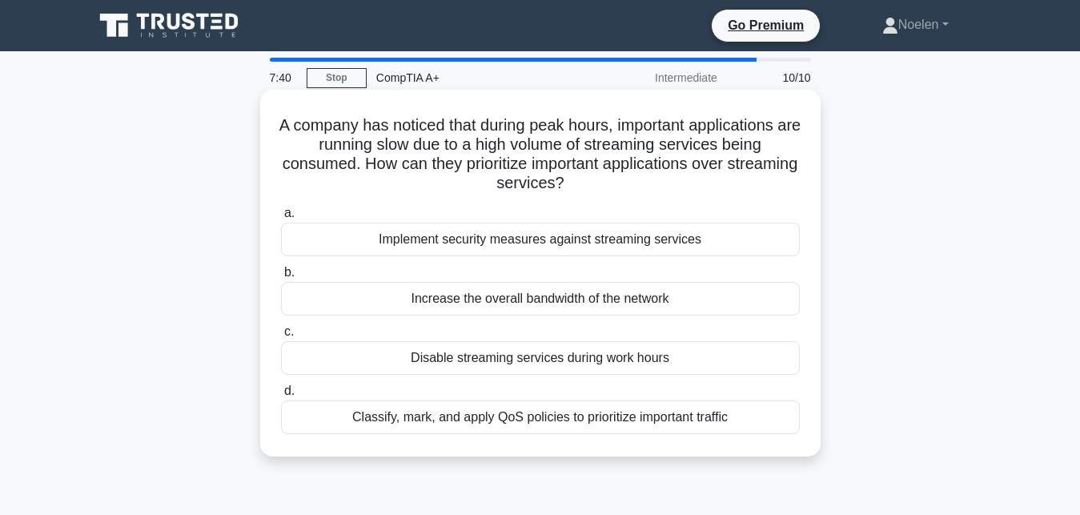
click at [532, 287] on div "Increase the overall bandwidth of the network" at bounding box center [540, 299] width 519 height 34
click at [281, 278] on input "b. Increase the overall bandwidth of the network" at bounding box center [281, 272] width 0 height 10
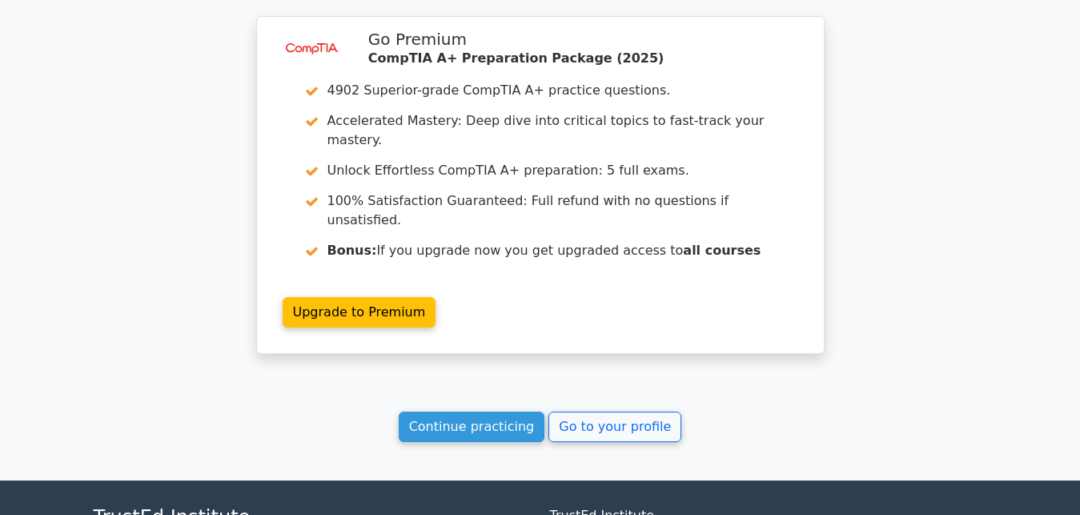
scroll to position [2468, 0]
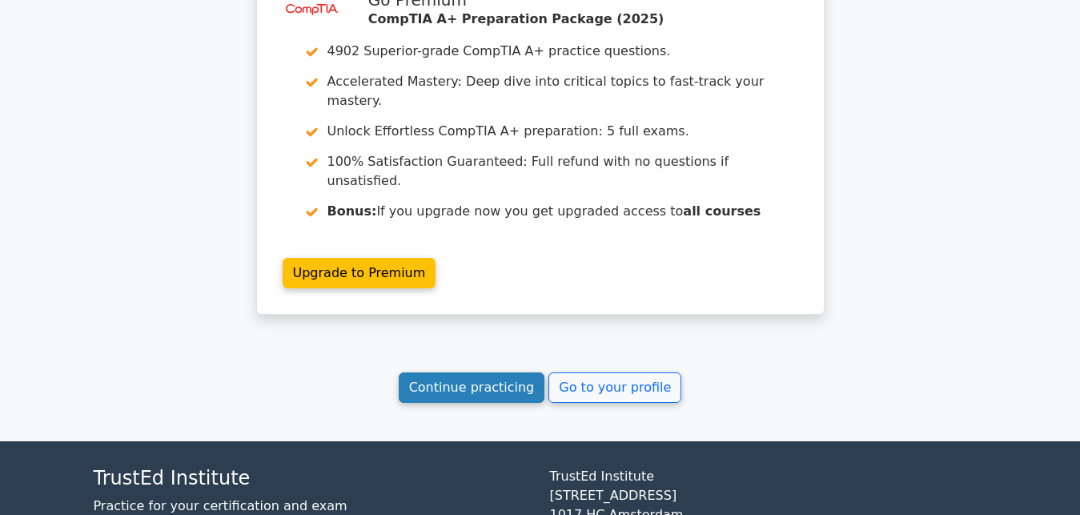
click at [504, 372] on link "Continue practicing" at bounding box center [472, 387] width 147 height 30
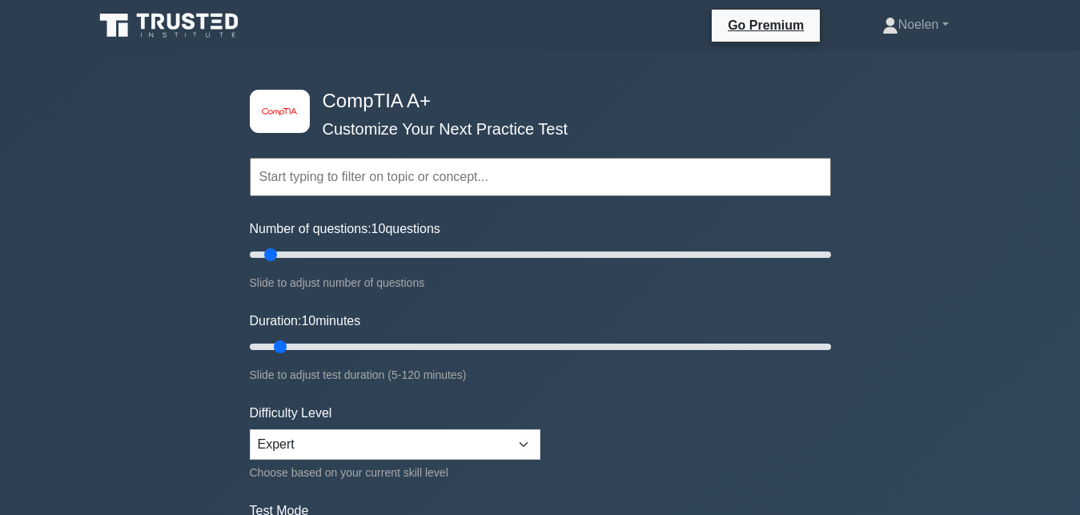
click at [528, 187] on input "text" at bounding box center [540, 177] width 581 height 38
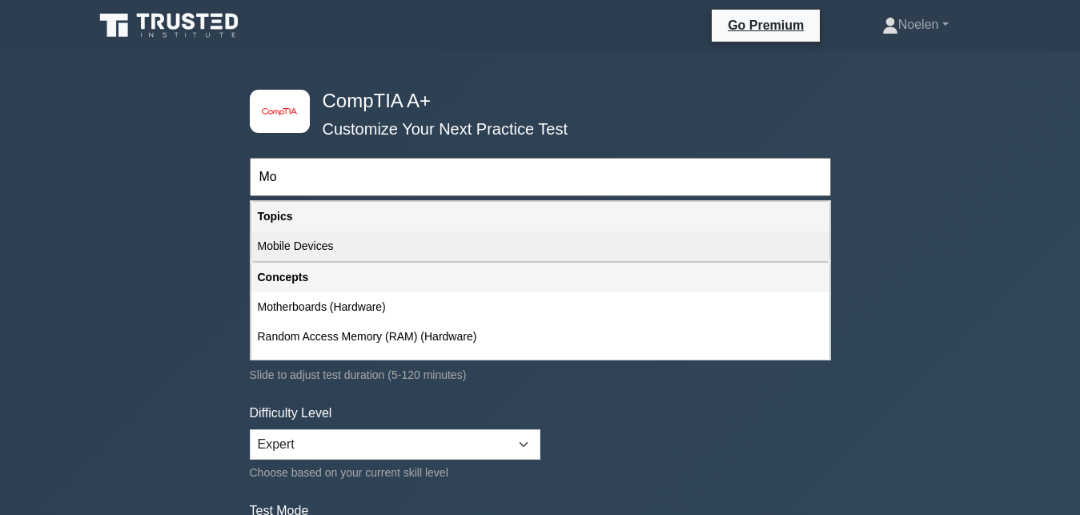
click at [340, 246] on div "Mobile Devices" at bounding box center [540, 246] width 578 height 30
type input "Mobile Devices"
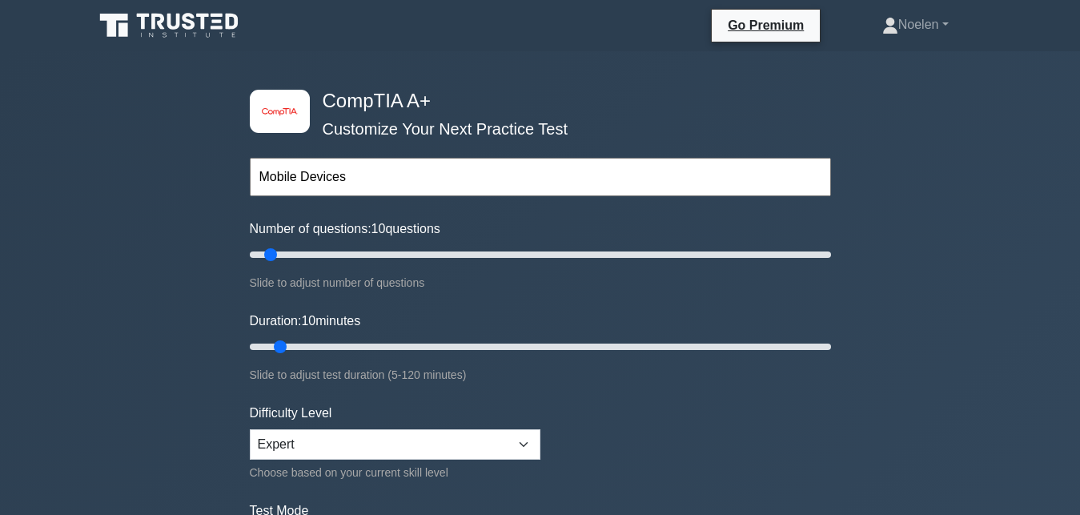
drag, startPoint x: 1079, startPoint y: 30, endPoint x: 1091, endPoint y: 62, distance: 33.9
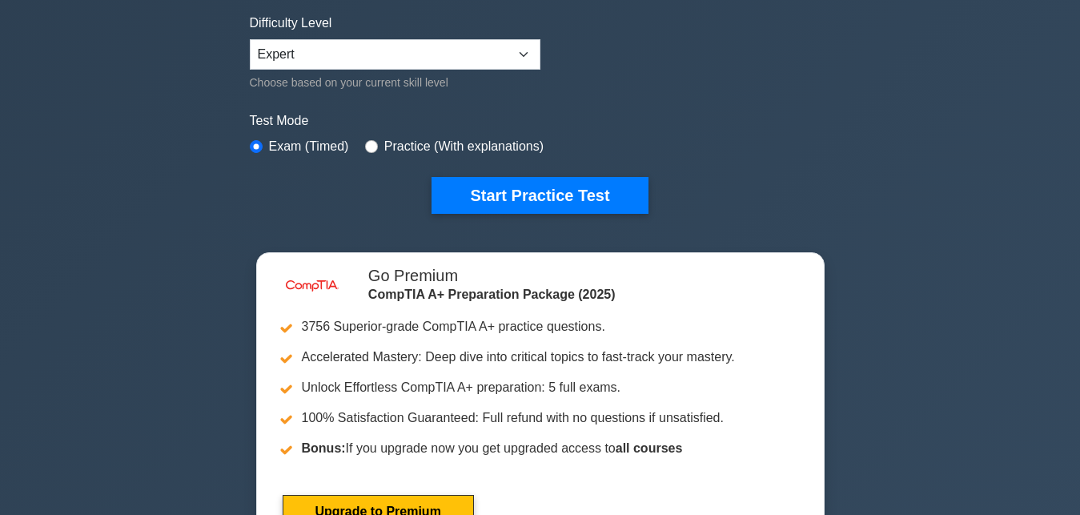
scroll to position [400, 0]
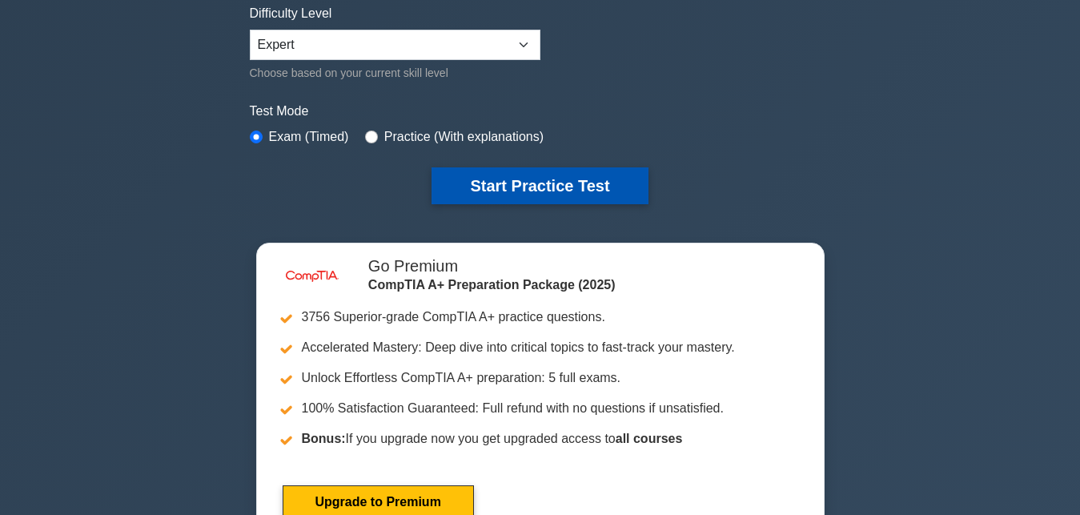
click at [541, 179] on button "Start Practice Test" at bounding box center [540, 185] width 216 height 37
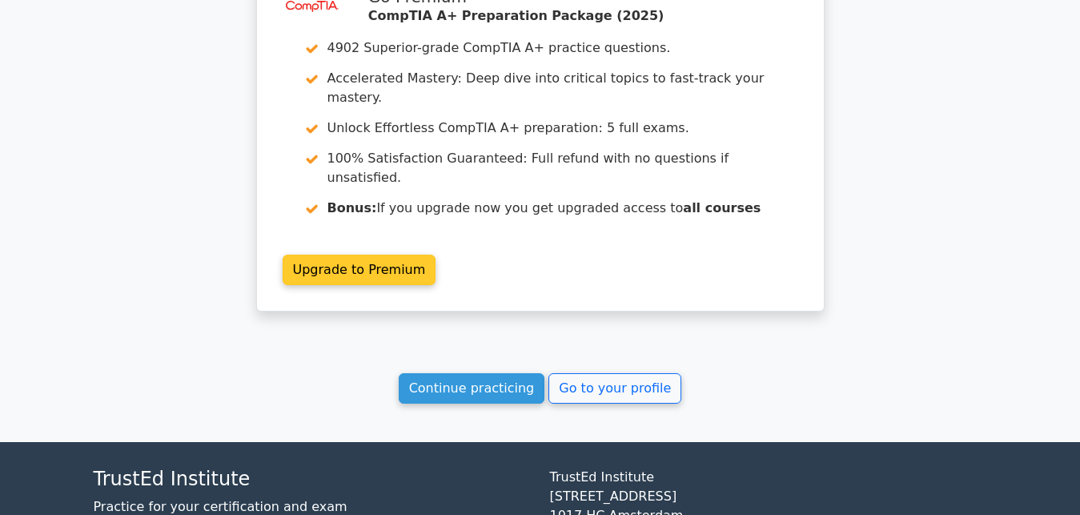
scroll to position [2467, 0]
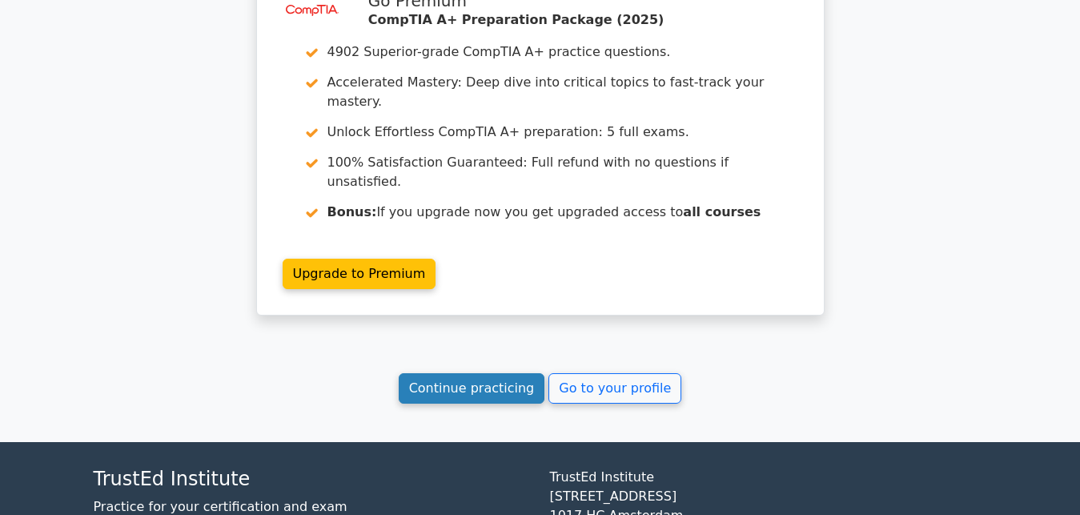
click at [501, 373] on link "Continue practicing" at bounding box center [472, 388] width 147 height 30
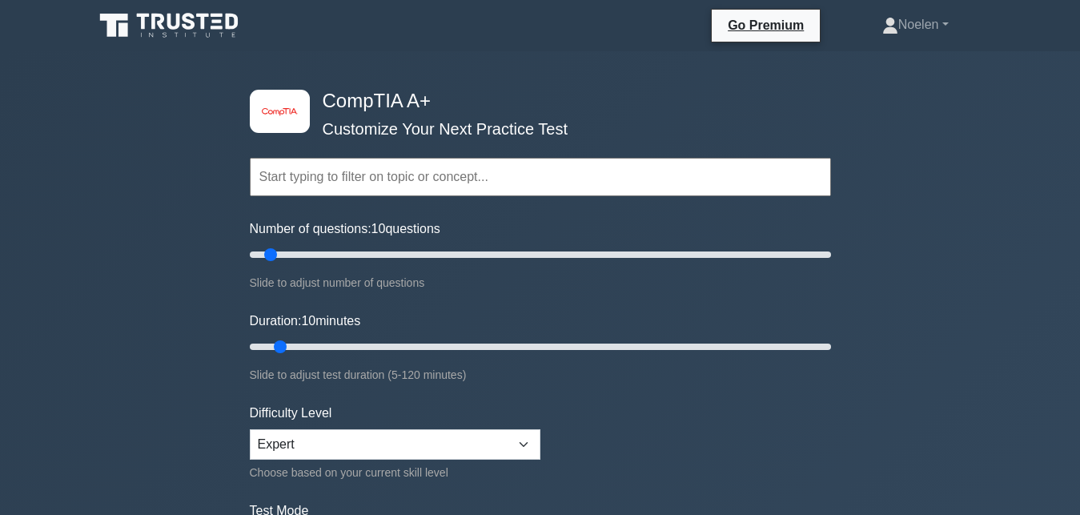
click at [440, 189] on input "text" at bounding box center [540, 177] width 581 height 38
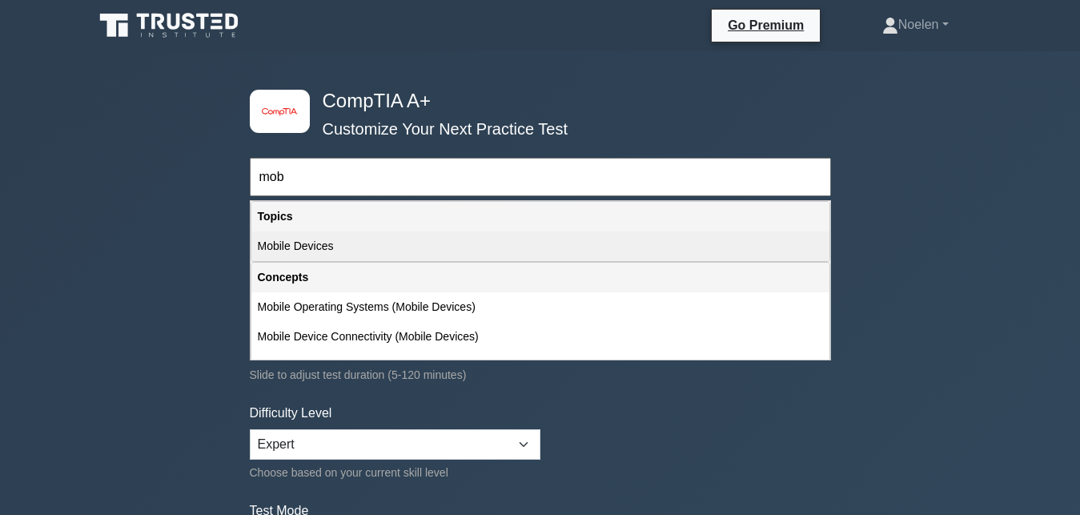
click at [412, 247] on div "Mobile Devices" at bounding box center [540, 246] width 578 height 30
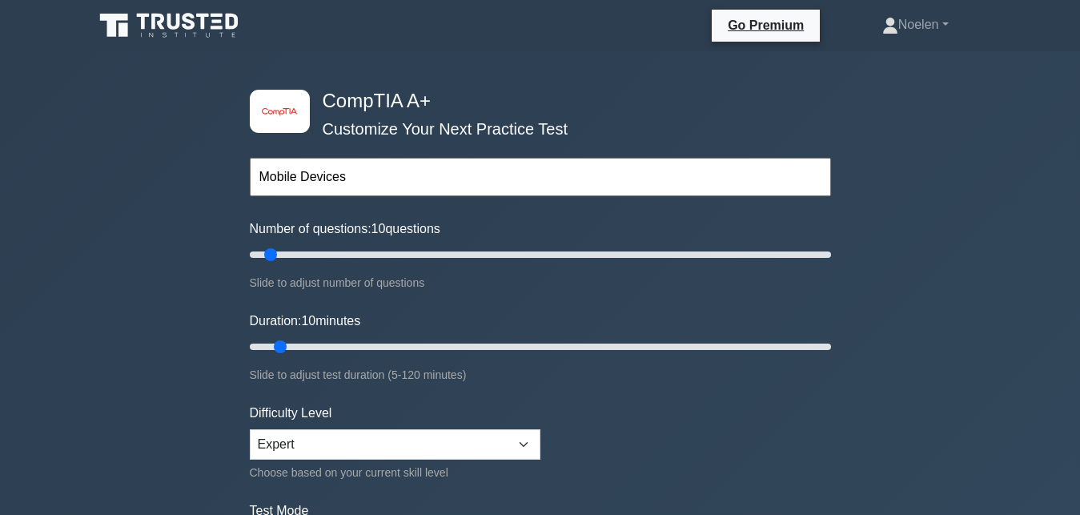
click at [464, 183] on input "Mobile Devices" at bounding box center [540, 177] width 581 height 38
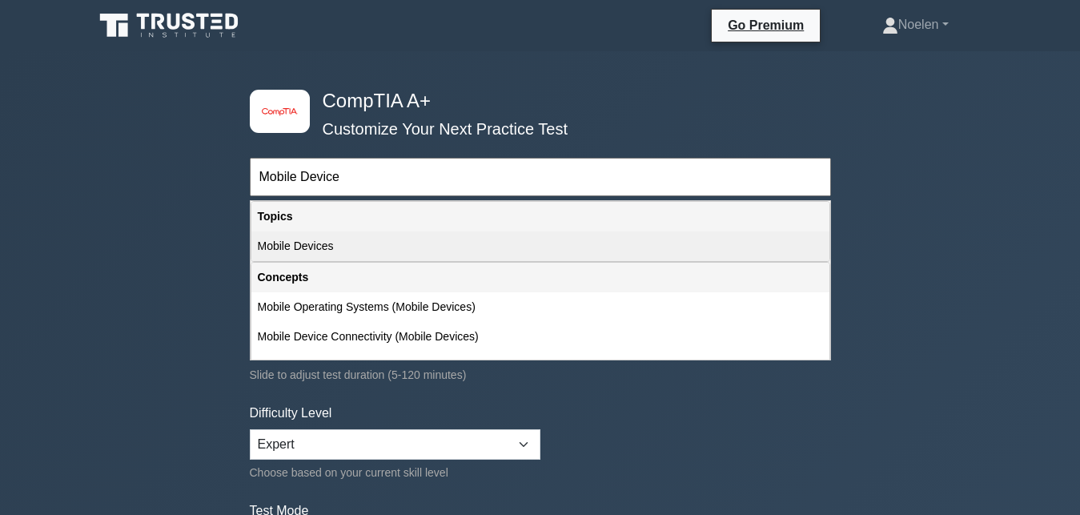
click at [294, 255] on div "Mobile Devices" at bounding box center [540, 246] width 578 height 30
type input "Mobile Devices"
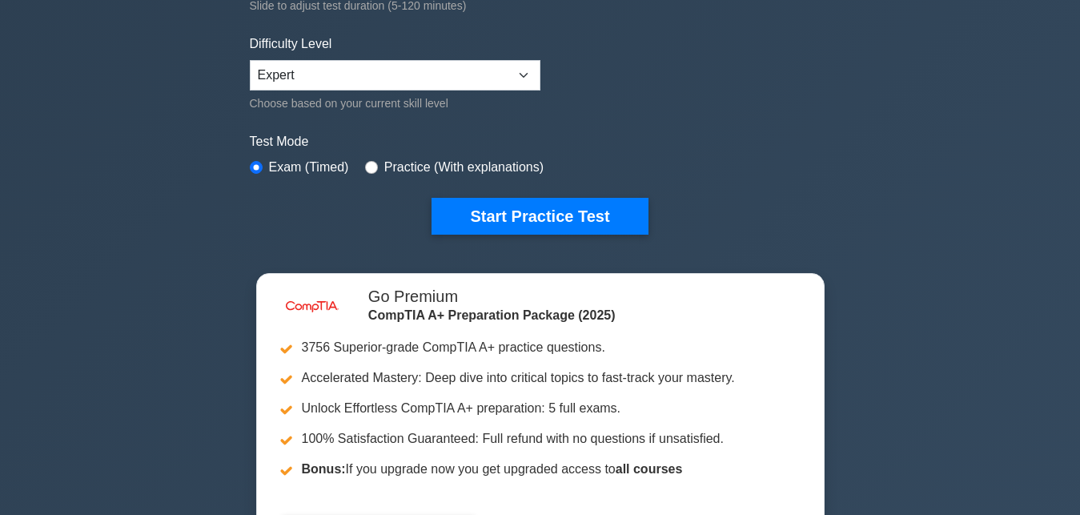
scroll to position [420, 0]
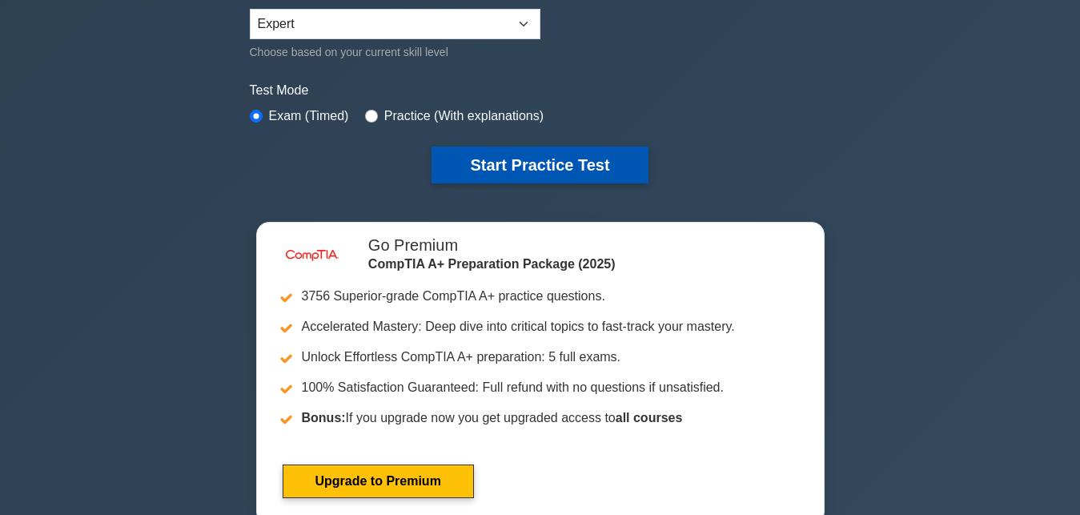
click at [487, 159] on button "Start Practice Test" at bounding box center [540, 165] width 216 height 37
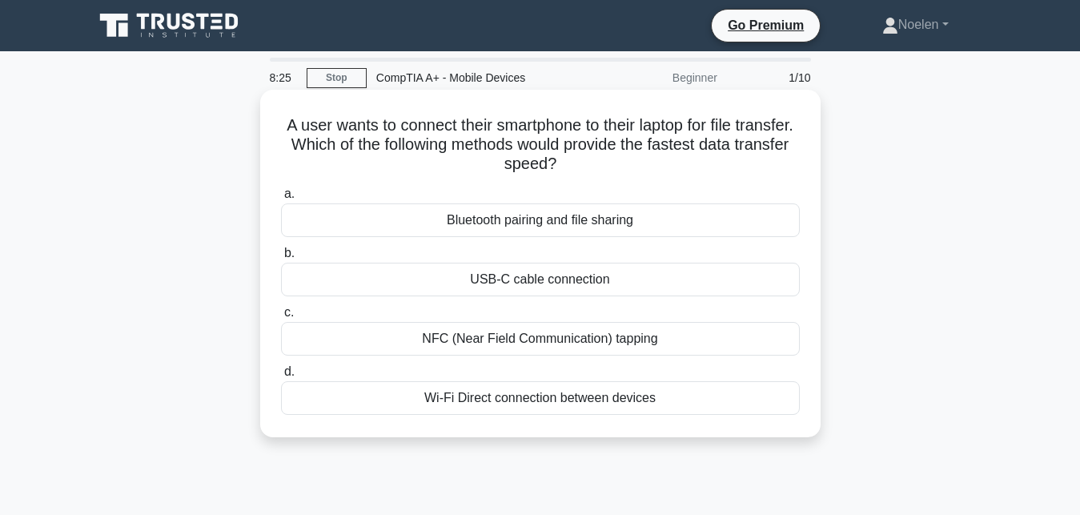
click at [530, 228] on div "Bluetooth pairing and file sharing" at bounding box center [540, 220] width 519 height 34
click at [281, 199] on input "a. Bluetooth pairing and file sharing" at bounding box center [281, 194] width 0 height 10
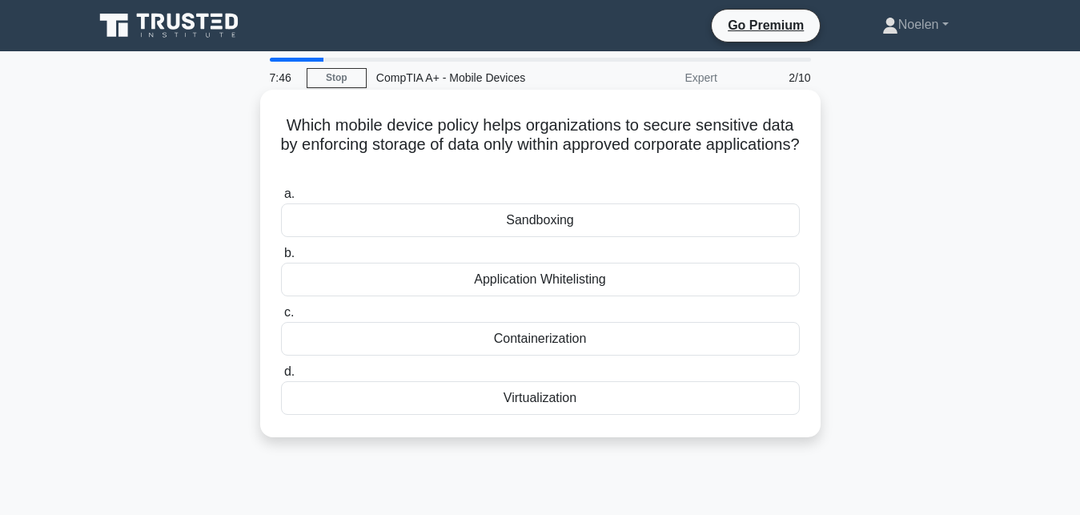
click at [525, 231] on div "Sandboxing" at bounding box center [540, 220] width 519 height 34
click at [281, 199] on input "a. Sandboxing" at bounding box center [281, 194] width 0 height 10
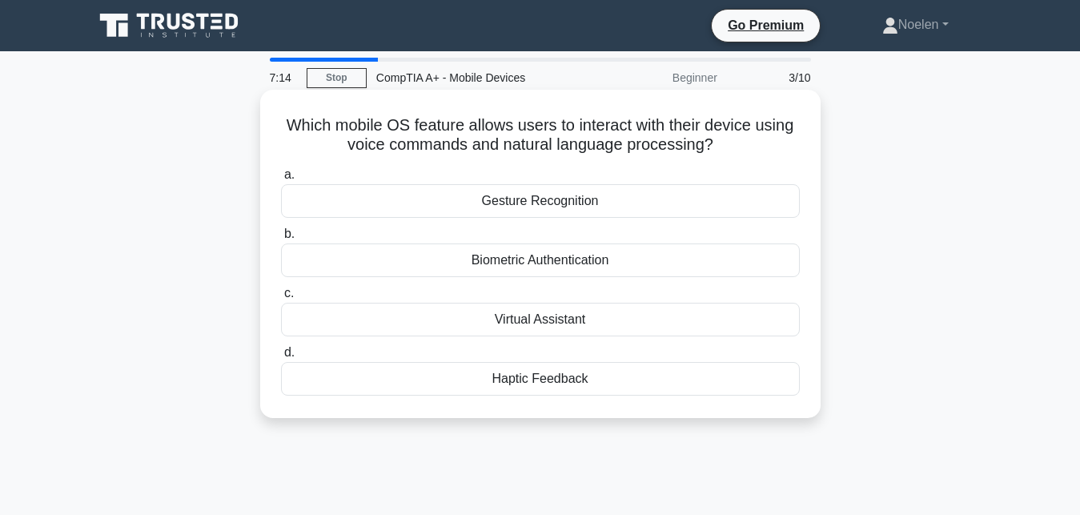
click at [581, 199] on div "Gesture Recognition" at bounding box center [540, 201] width 519 height 34
click at [281, 180] on input "a. Gesture Recognition" at bounding box center [281, 175] width 0 height 10
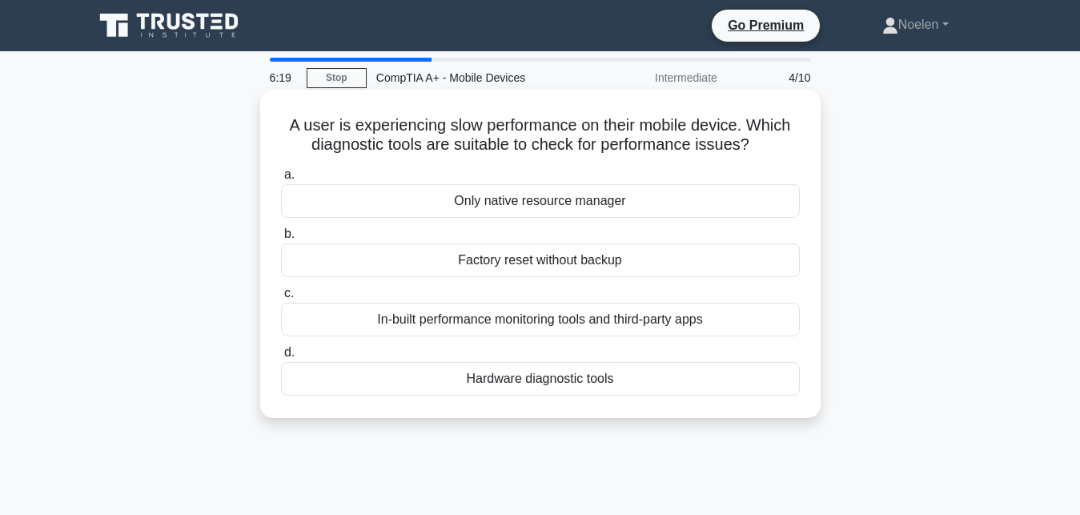
click at [658, 266] on div "Factory reset without backup" at bounding box center [540, 260] width 519 height 34
click at [281, 239] on input "b. Factory reset without backup" at bounding box center [281, 234] width 0 height 10
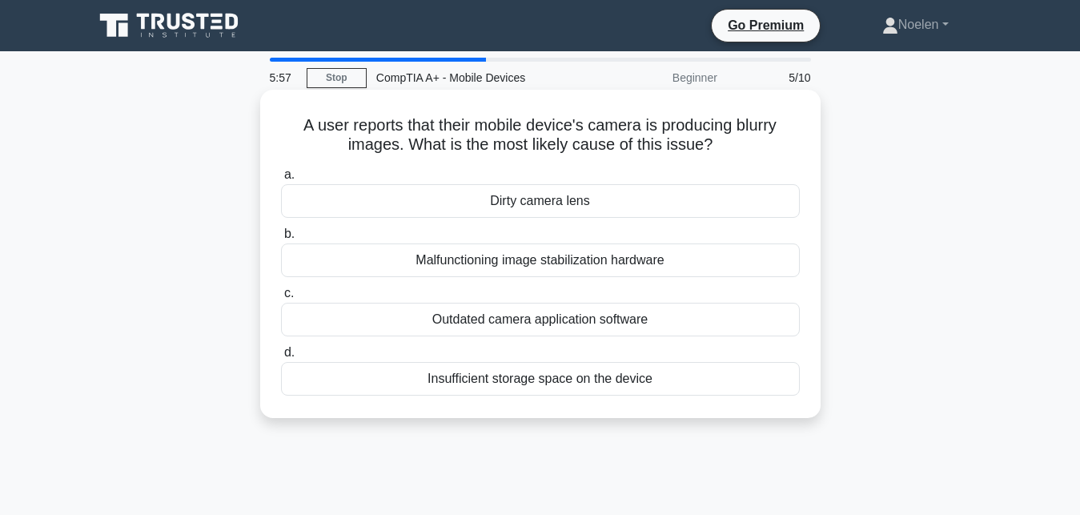
click at [615, 319] on div "Outdated camera application software" at bounding box center [540, 320] width 519 height 34
click at [281, 299] on input "c. Outdated camera application software" at bounding box center [281, 293] width 0 height 10
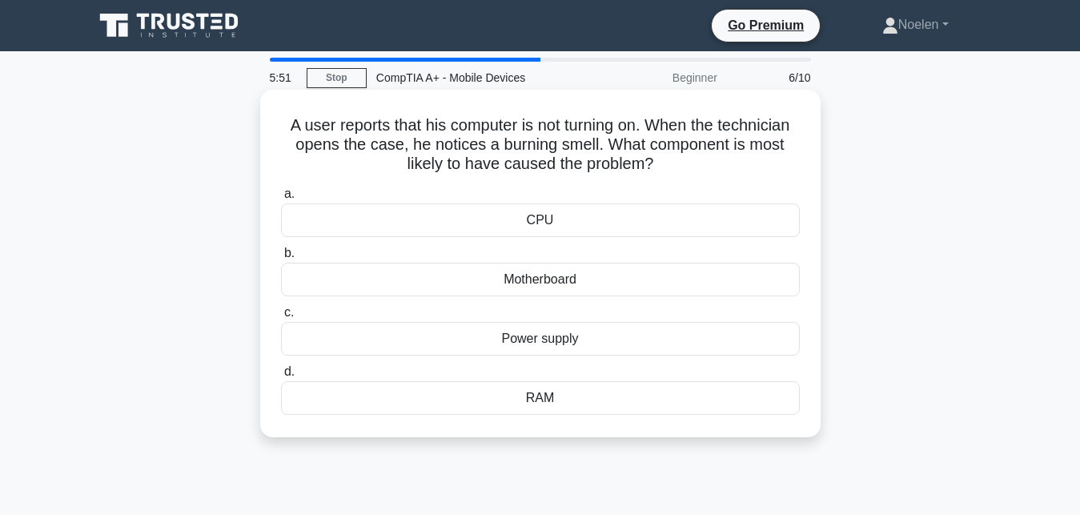
click at [543, 228] on div "CPU" at bounding box center [540, 220] width 519 height 34
click at [281, 199] on input "a. CPU" at bounding box center [281, 194] width 0 height 10
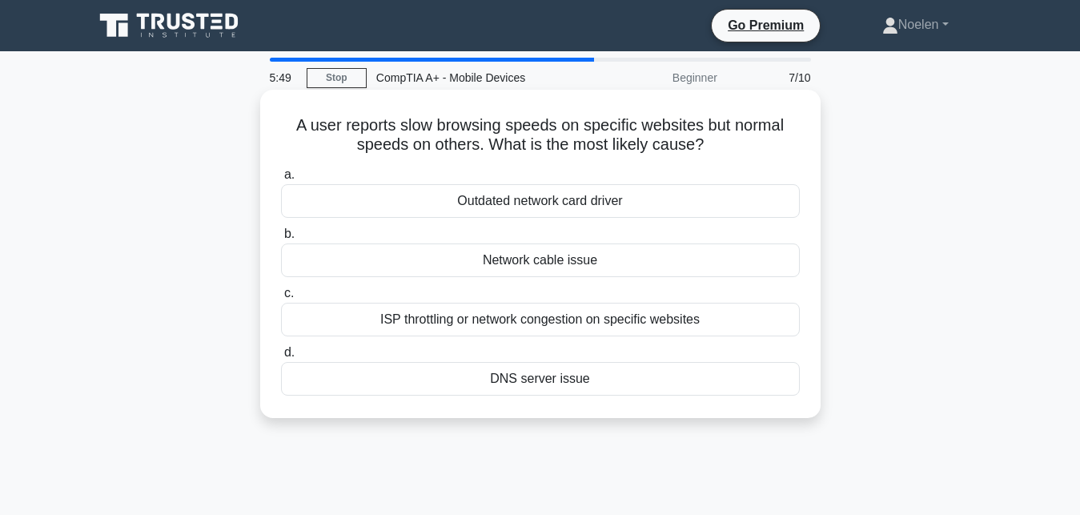
click at [539, 254] on div "Network cable issue" at bounding box center [540, 260] width 519 height 34
click at [281, 239] on input "b. Network cable issue" at bounding box center [281, 234] width 0 height 10
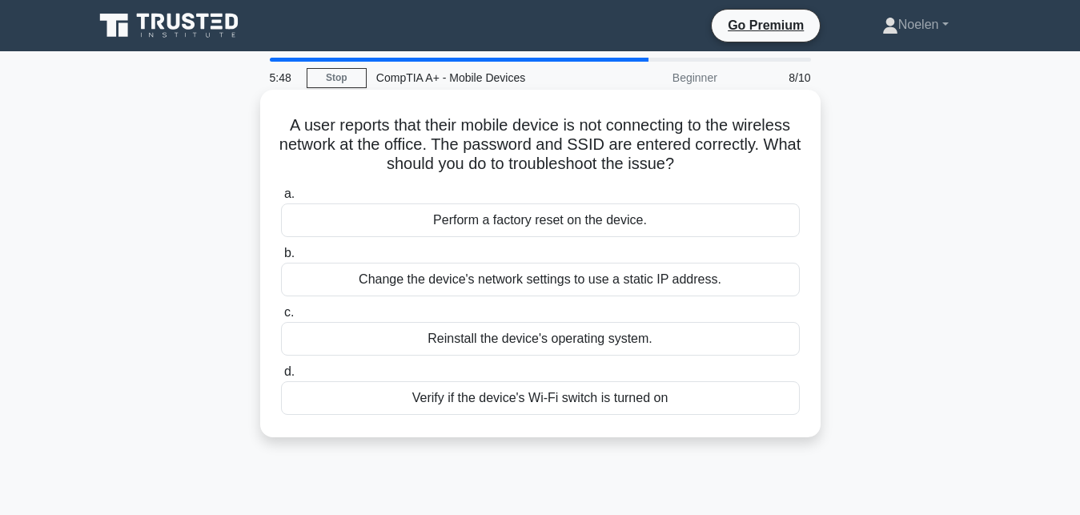
click at [537, 212] on div "Perform a factory reset on the device." at bounding box center [540, 220] width 519 height 34
click at [281, 199] on input "a. Perform a factory reset on the device." at bounding box center [281, 194] width 0 height 10
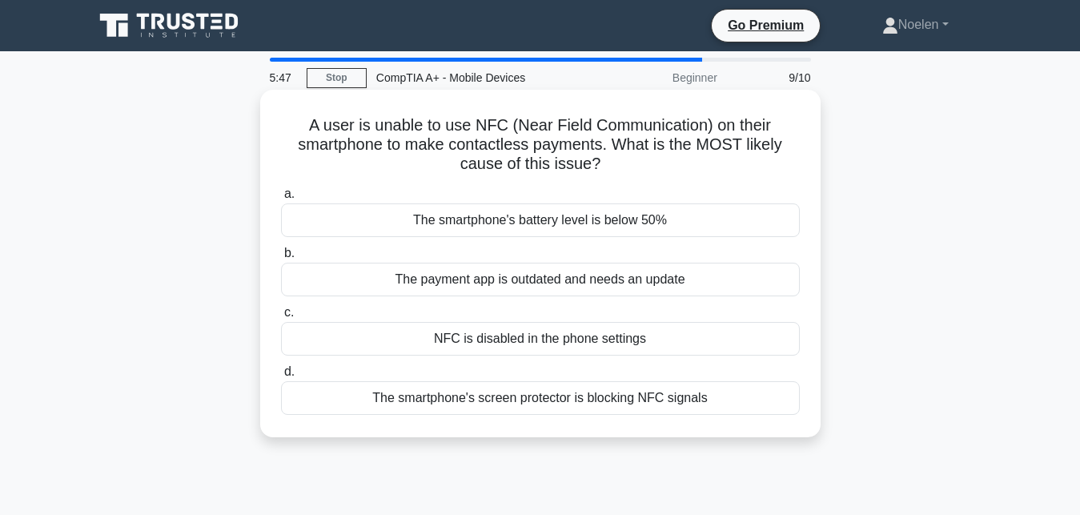
click at [533, 279] on div "The payment app is outdated and needs an update" at bounding box center [540, 280] width 519 height 34
click at [281, 259] on input "b. The payment app is outdated and needs an update" at bounding box center [281, 253] width 0 height 10
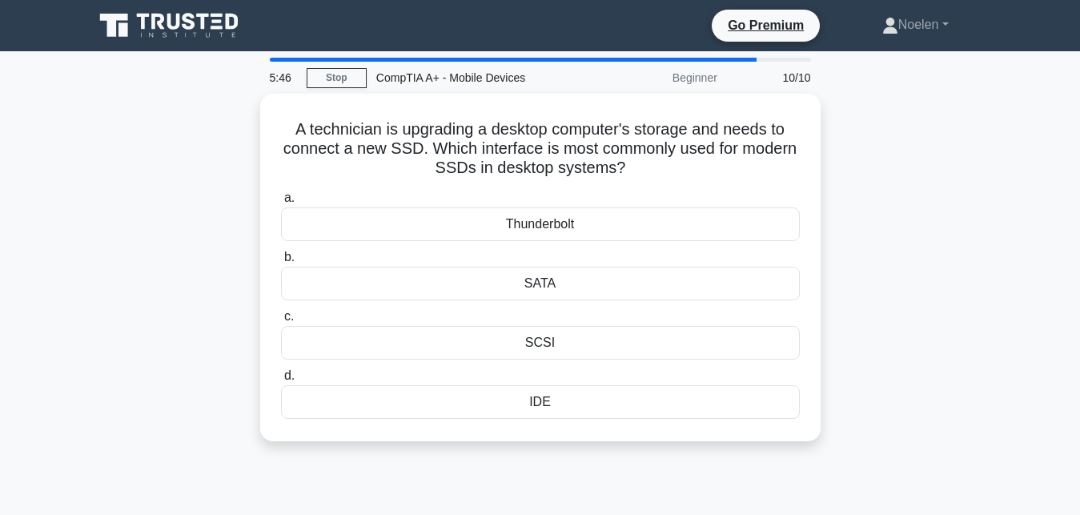
click at [533, 279] on div "SATA" at bounding box center [540, 284] width 519 height 34
click at [281, 263] on input "b. SATA" at bounding box center [281, 257] width 0 height 10
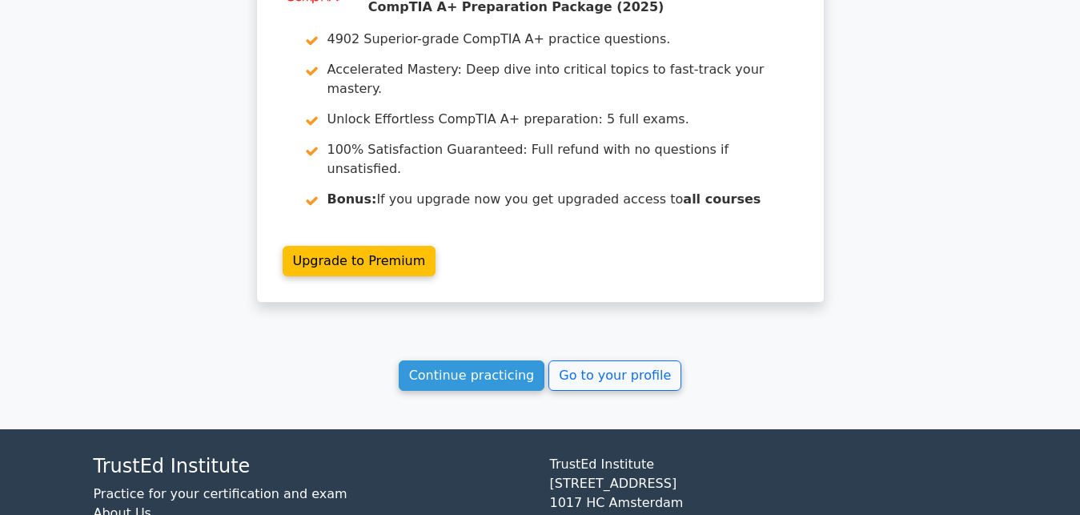
scroll to position [2707, 0]
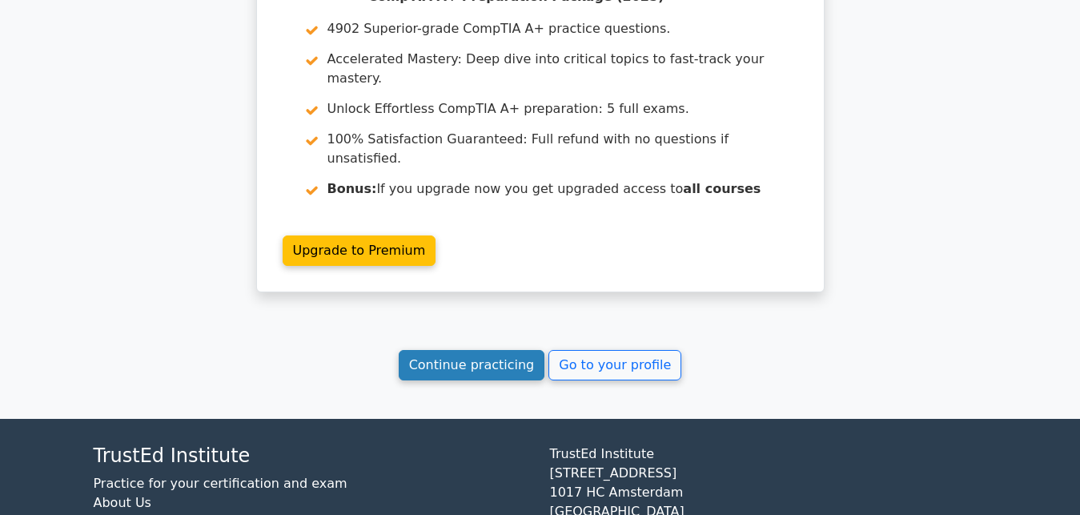
click at [521, 350] on link "Continue practicing" at bounding box center [472, 365] width 147 height 30
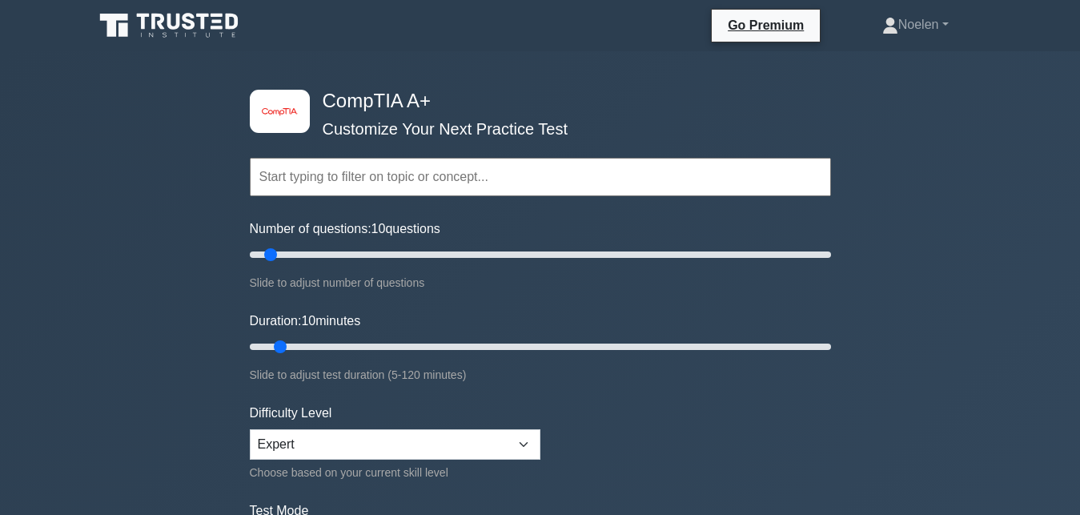
click at [610, 175] on input "text" at bounding box center [540, 177] width 581 height 38
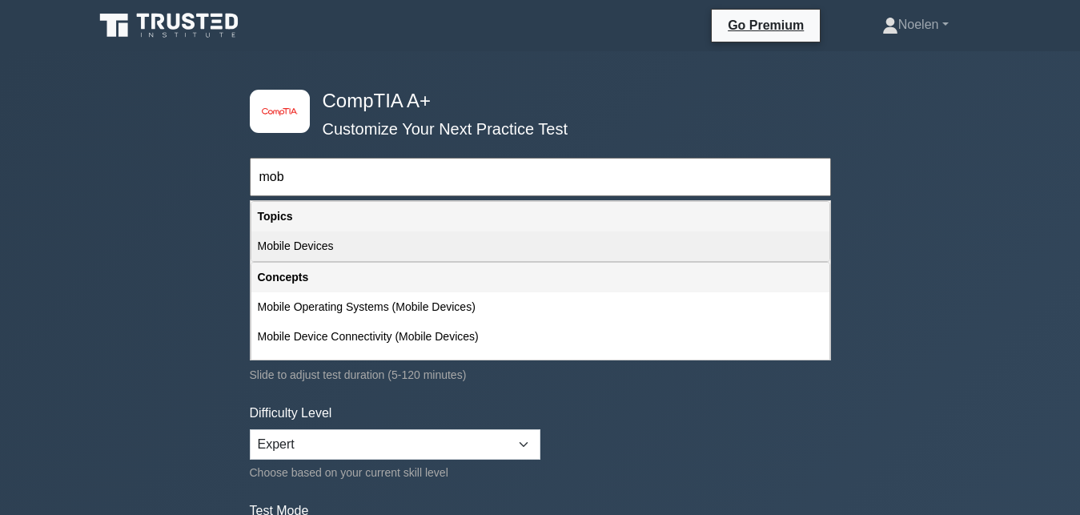
click at [416, 239] on div "Mobile Devices" at bounding box center [540, 246] width 578 height 30
type input "Mobile Devices"
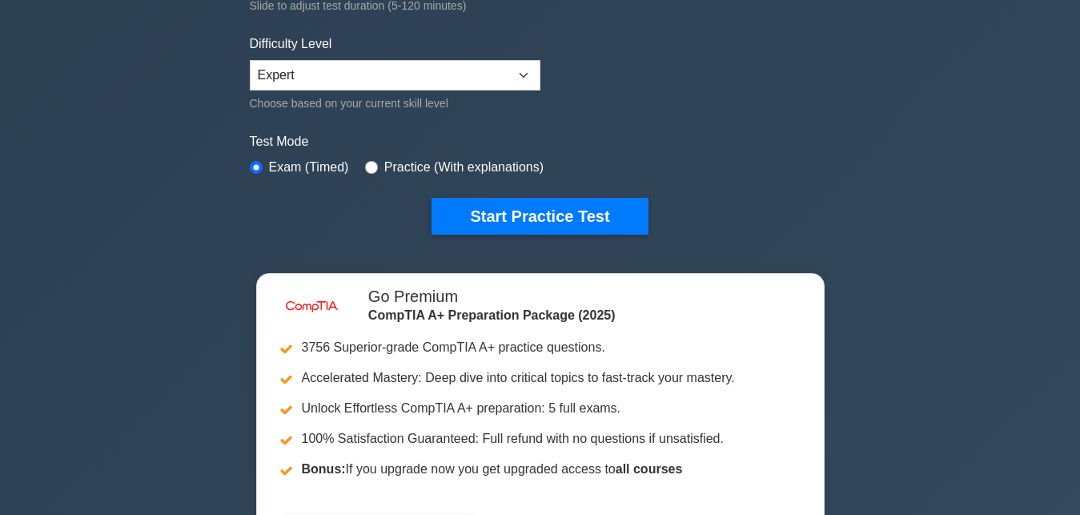
scroll to position [400, 0]
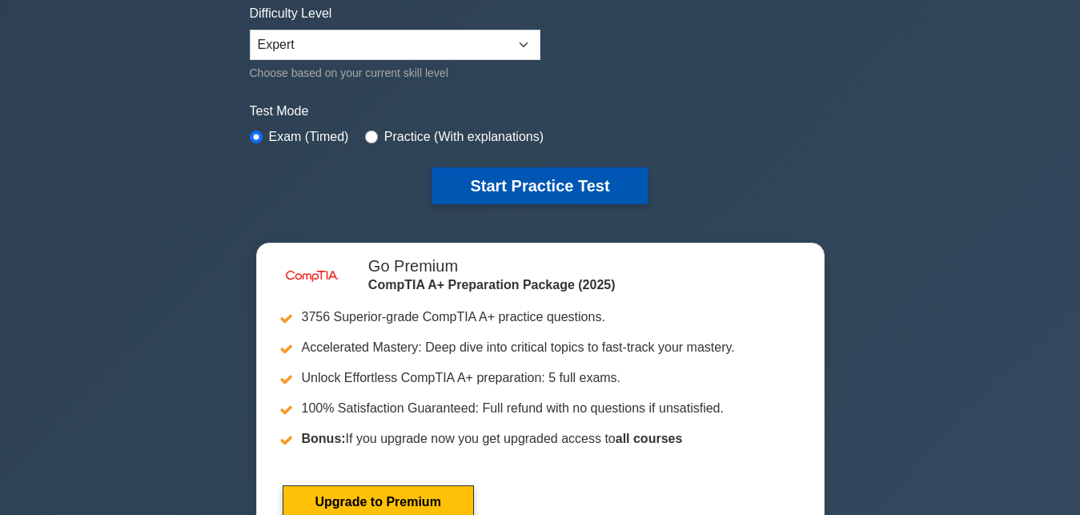
click at [529, 179] on button "Start Practice Test" at bounding box center [540, 185] width 216 height 37
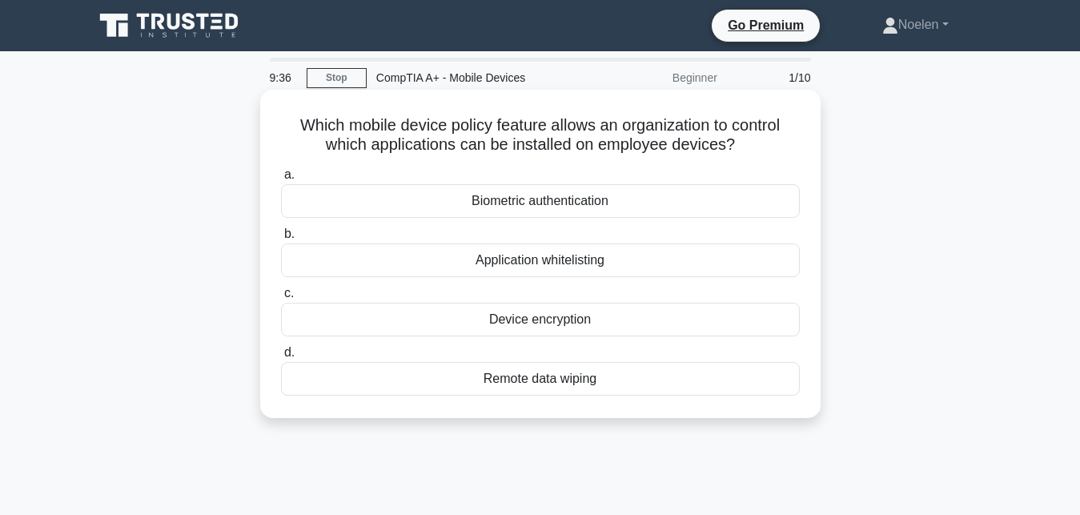
click at [496, 332] on div "Device encryption" at bounding box center [540, 320] width 519 height 34
click at [281, 299] on input "c. Device encryption" at bounding box center [281, 293] width 0 height 10
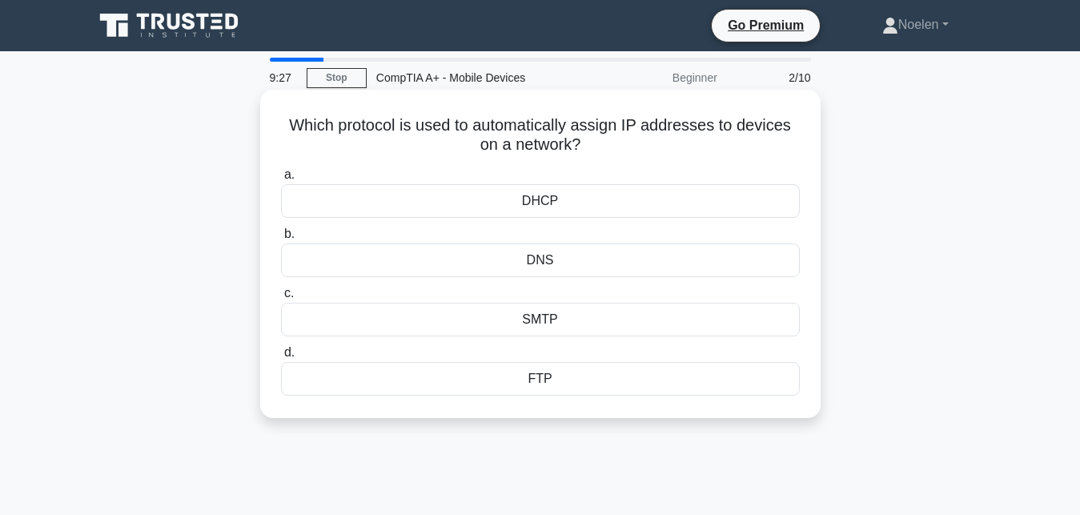
click at [515, 205] on div "DHCP" at bounding box center [540, 201] width 519 height 34
click at [281, 180] on input "a. DHCP" at bounding box center [281, 175] width 0 height 10
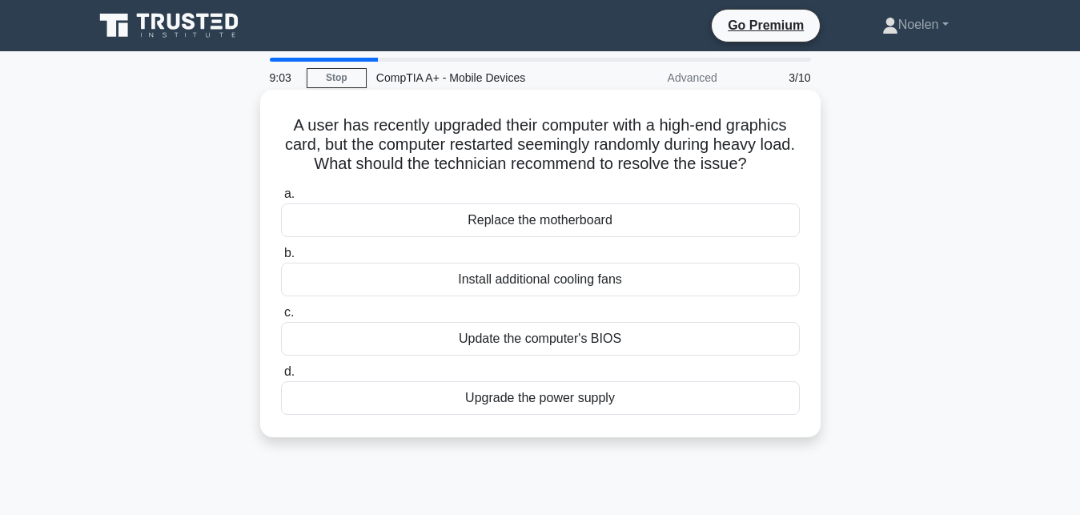
click at [555, 219] on div "Replace the motherboard" at bounding box center [540, 220] width 519 height 34
click at [281, 199] on input "a. Replace the motherboard" at bounding box center [281, 194] width 0 height 10
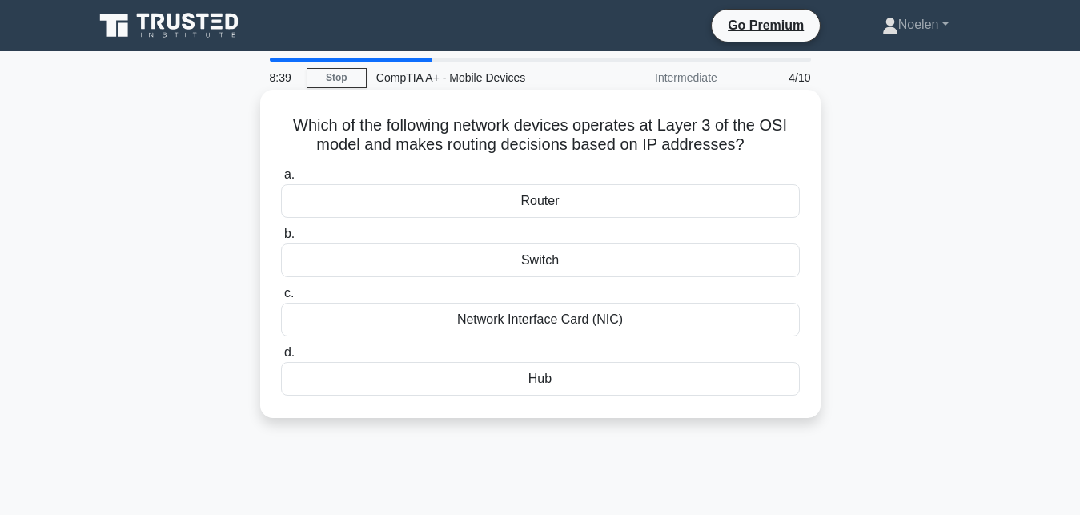
click at [528, 211] on div "Router" at bounding box center [540, 201] width 519 height 34
click at [281, 180] on input "a. Router" at bounding box center [281, 175] width 0 height 10
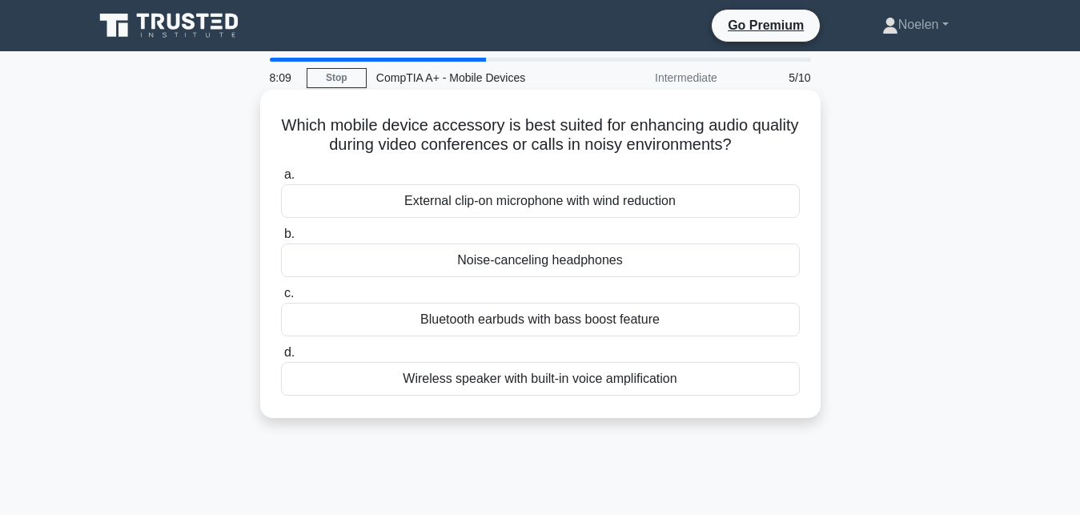
click at [554, 378] on div "Wireless speaker with built-in voice amplification" at bounding box center [540, 379] width 519 height 34
click at [281, 358] on input "d. Wireless speaker with built-in voice amplification" at bounding box center [281, 353] width 0 height 10
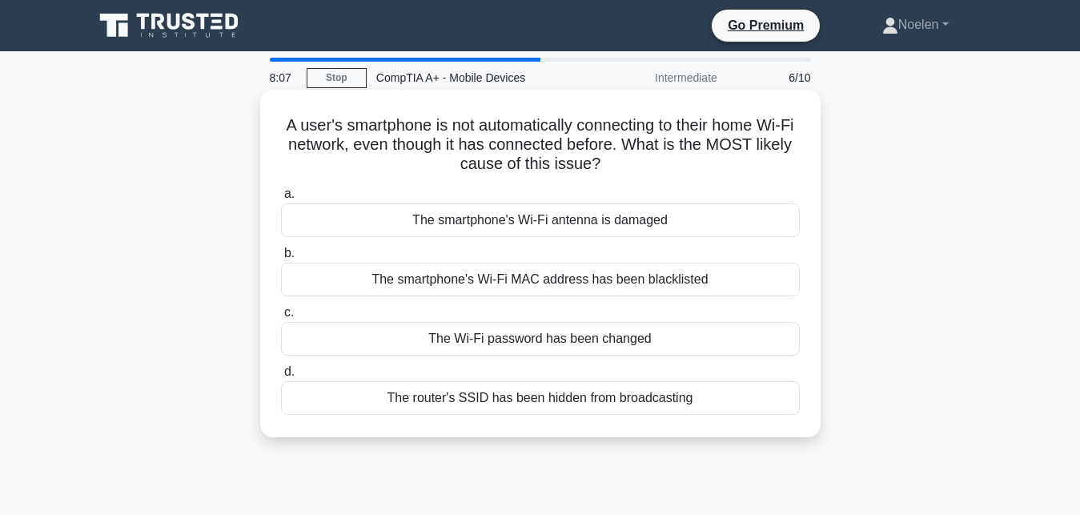
click at [516, 232] on div "The smartphone's Wi-Fi antenna is damaged" at bounding box center [540, 220] width 519 height 34
click at [281, 199] on input "a. The smartphone's Wi-Fi antenna is damaged" at bounding box center [281, 194] width 0 height 10
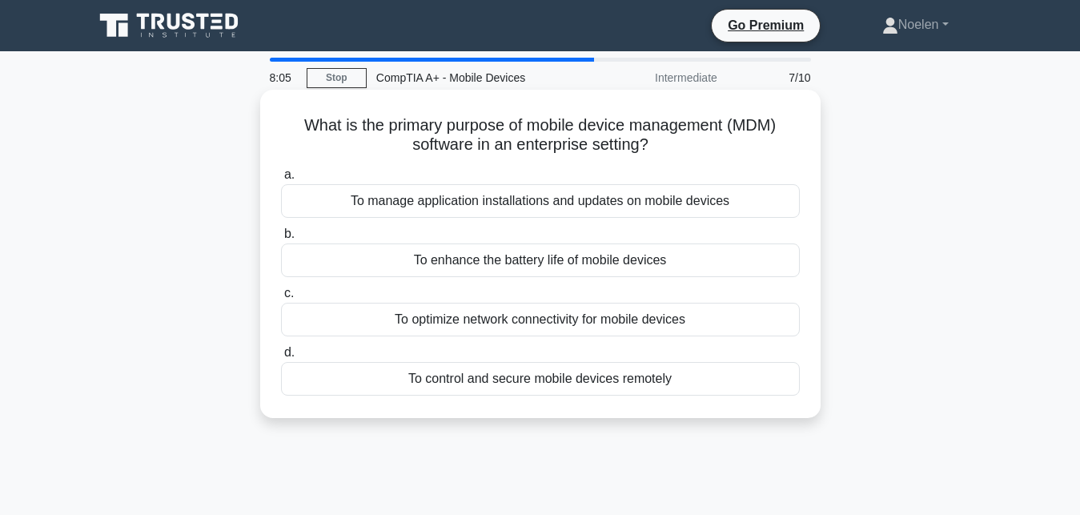
click at [516, 263] on div "To enhance the battery life of mobile devices" at bounding box center [540, 260] width 519 height 34
click at [281, 239] on input "b. To enhance the battery life of mobile devices" at bounding box center [281, 234] width 0 height 10
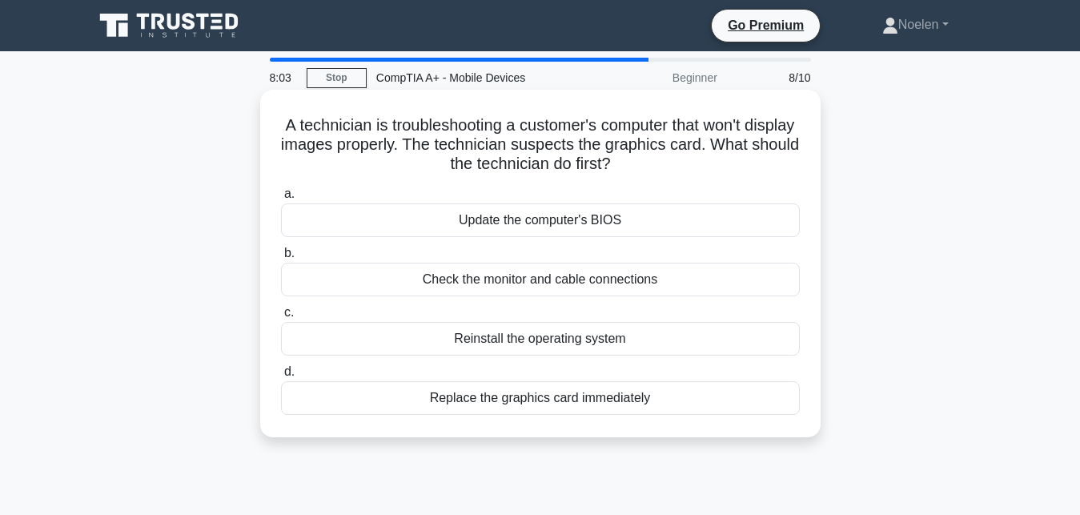
click at [516, 287] on div "Check the monitor and cable connections" at bounding box center [540, 280] width 519 height 34
click at [281, 259] on input "b. Check the monitor and cable connections" at bounding box center [281, 253] width 0 height 10
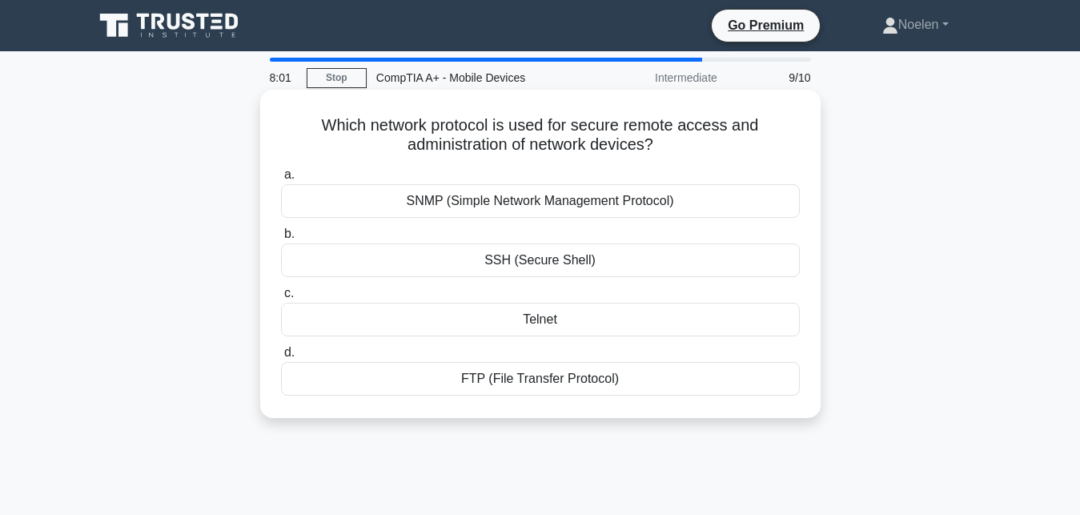
click at [516, 275] on div "SSH (Secure Shell)" at bounding box center [540, 260] width 519 height 34
click at [281, 239] on input "b. SSH (Secure Shell)" at bounding box center [281, 234] width 0 height 10
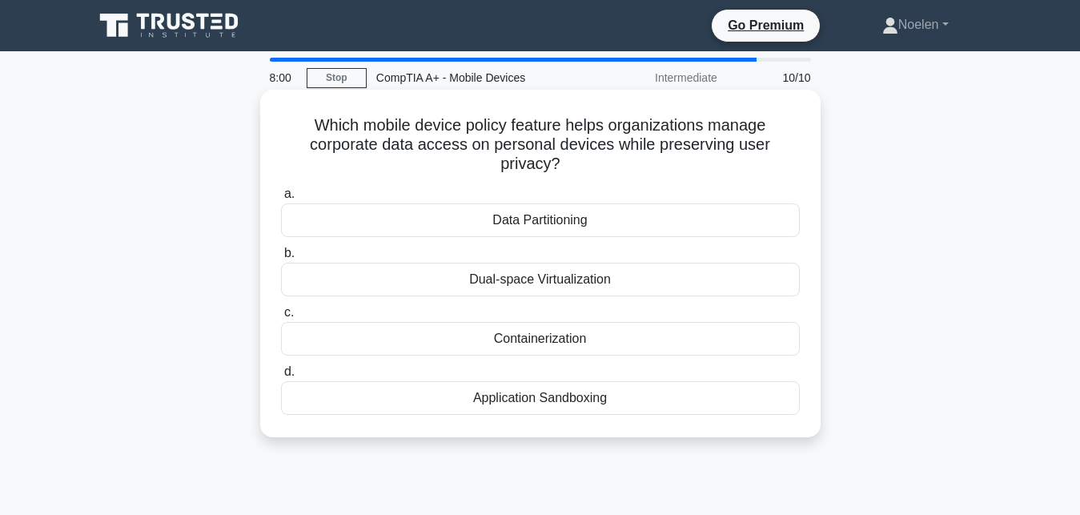
click at [528, 352] on div "Containerization" at bounding box center [540, 339] width 519 height 34
click at [281, 318] on input "c. Containerization" at bounding box center [281, 312] width 0 height 10
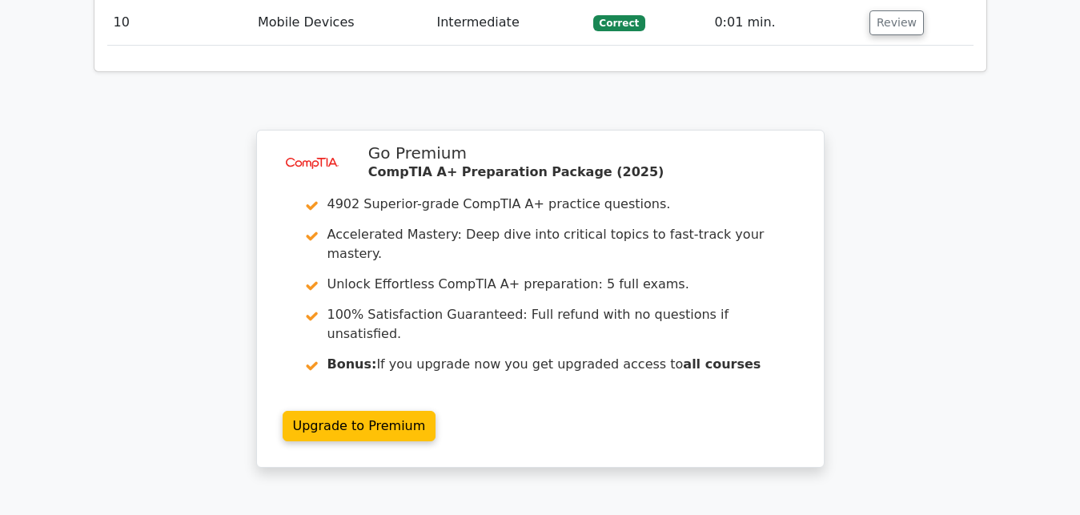
scroll to position [2535, 0]
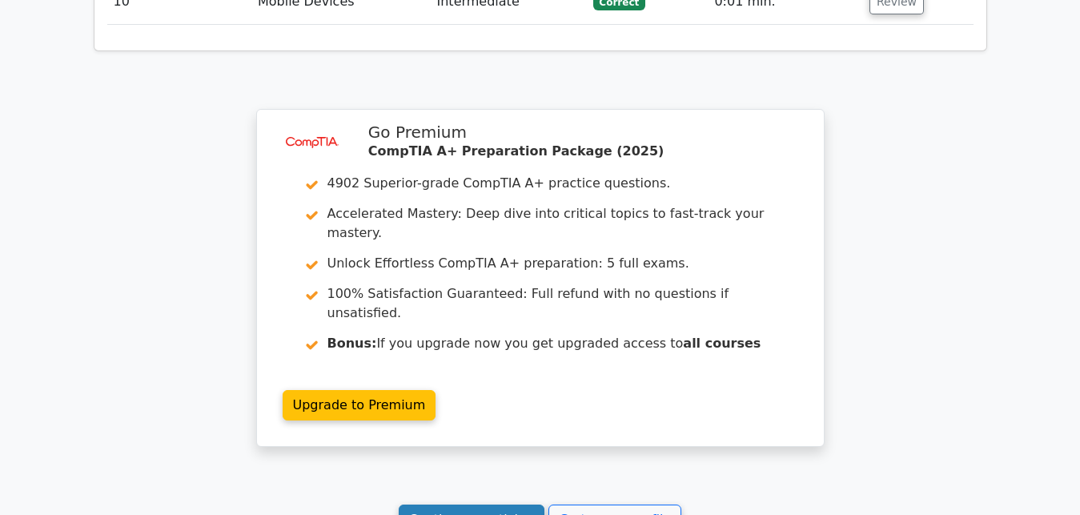
click at [492, 504] on link "Continue practicing" at bounding box center [472, 519] width 147 height 30
